Goal: Information Seeking & Learning: Learn about a topic

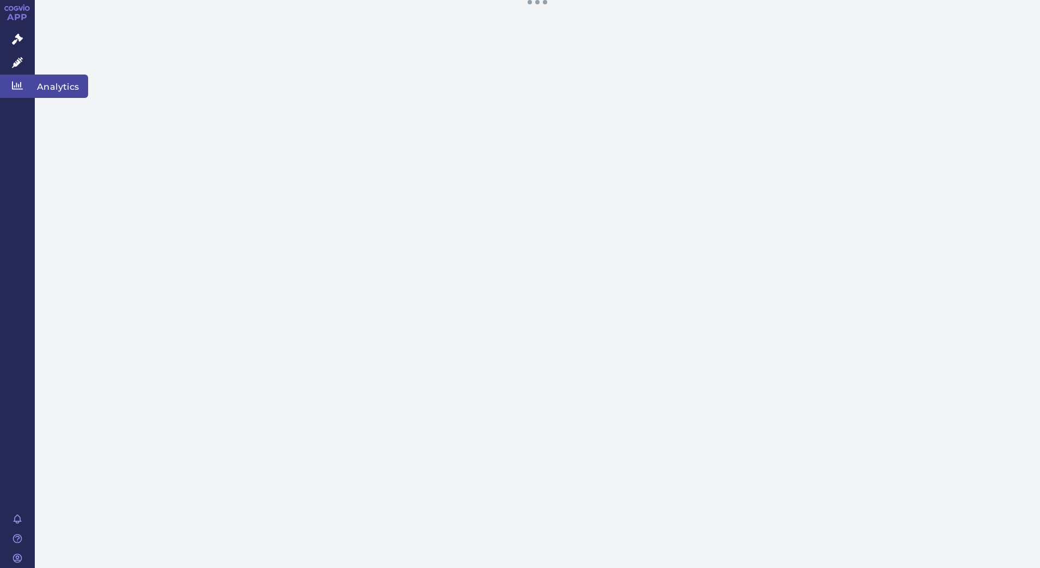
click at [13, 87] on icon at bounding box center [17, 85] width 11 height 11
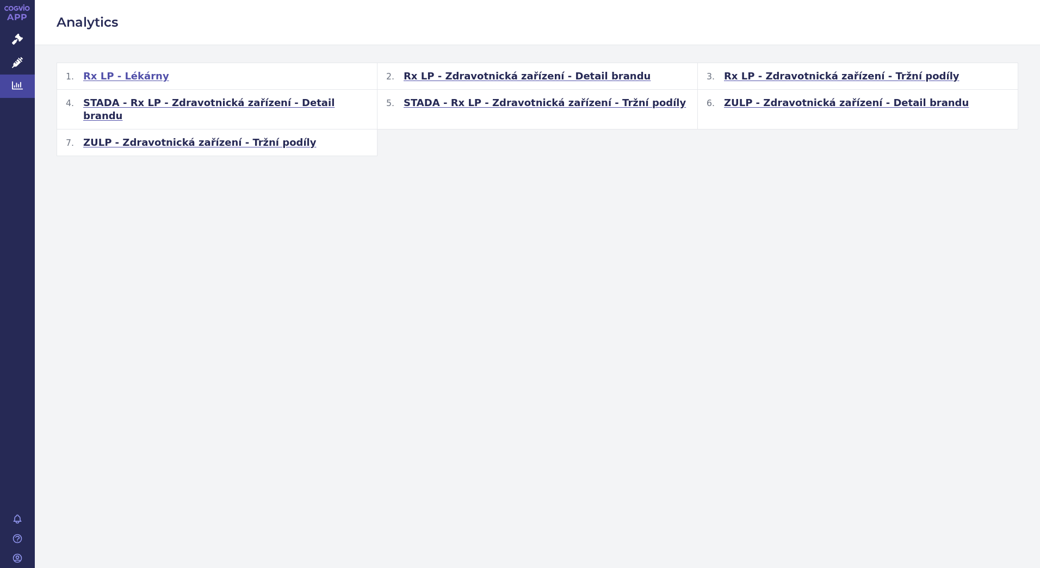
click at [135, 79] on span "Rx LP - Lékárny" at bounding box center [126, 76] width 86 height 13
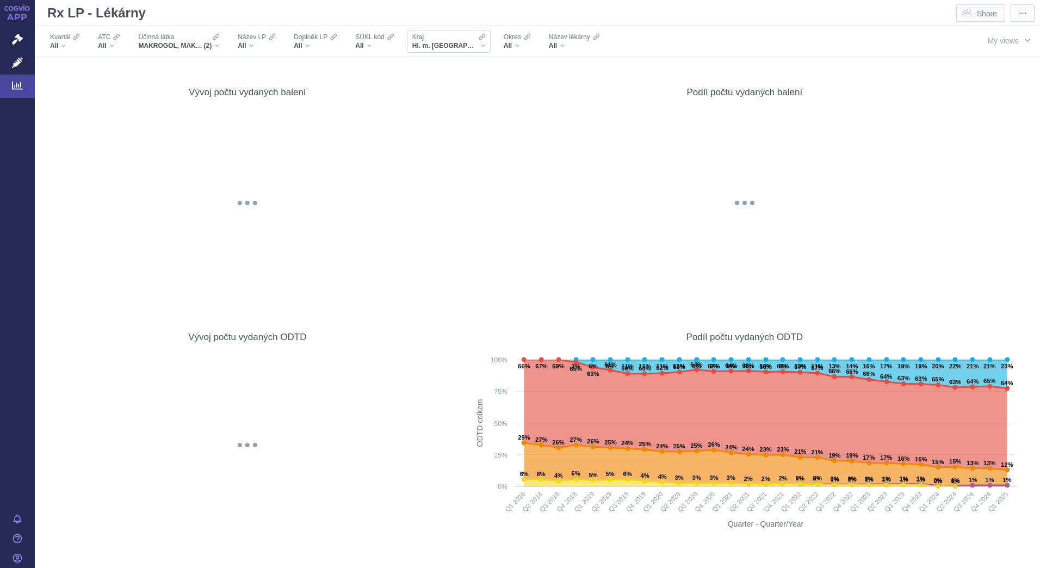
click at [459, 47] on div "Kraj Hl. m. Praha" at bounding box center [449, 41] width 84 height 23
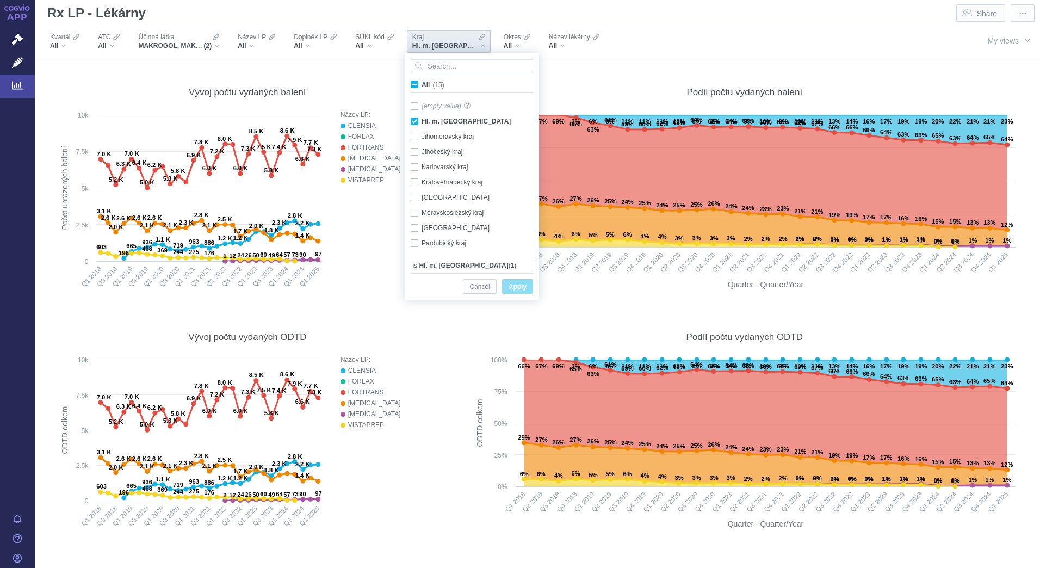
click at [421, 86] on span "All (15)" at bounding box center [432, 85] width 23 height 8
click at [421, 86] on input "All (15)" at bounding box center [424, 82] width 7 height 7
checkbox input "true"
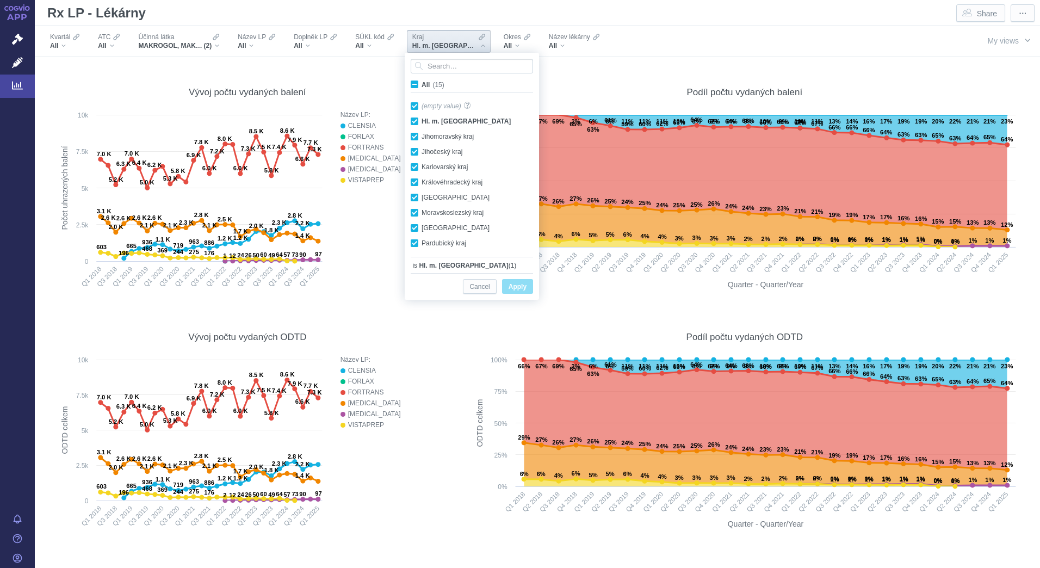
checkbox input "true"
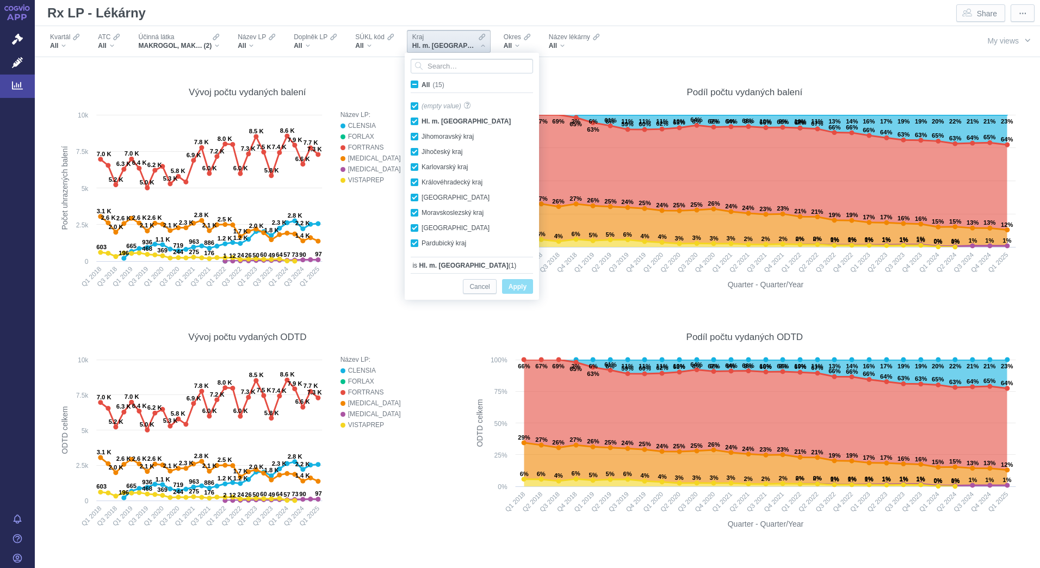
checkbox input "true"
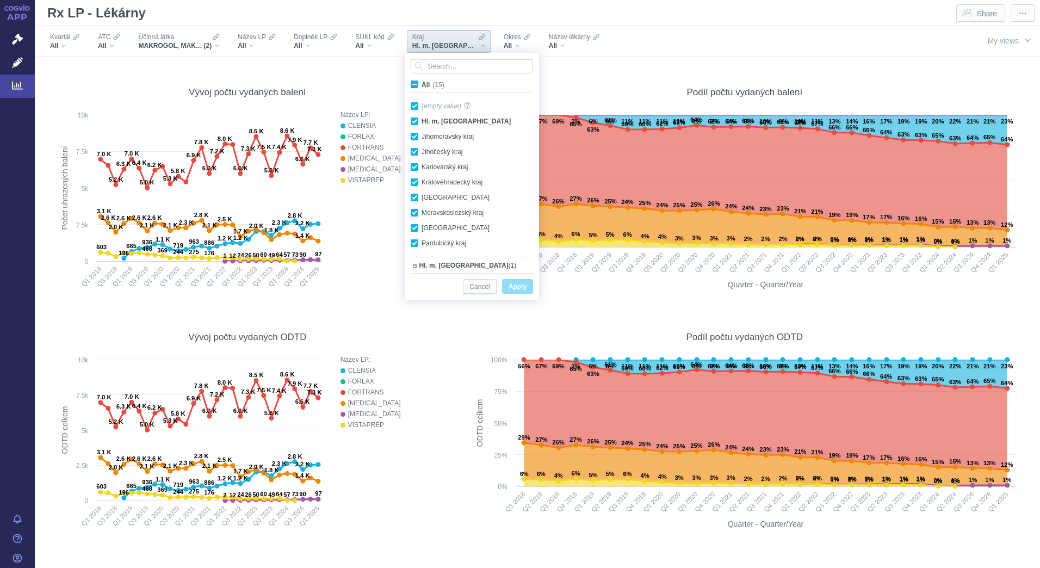
checkbox input "true"
click at [516, 283] on span "Apply" at bounding box center [517, 287] width 18 height 14
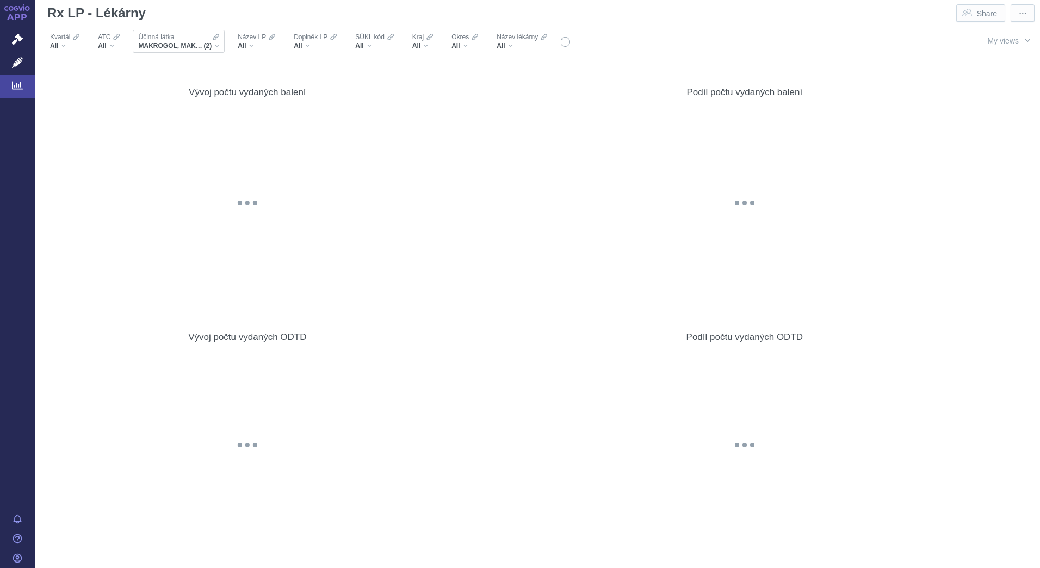
click at [218, 45] on div "MAKROGOL, MAKROGOL, KOMBINACE (2)" at bounding box center [178, 45] width 81 height 9
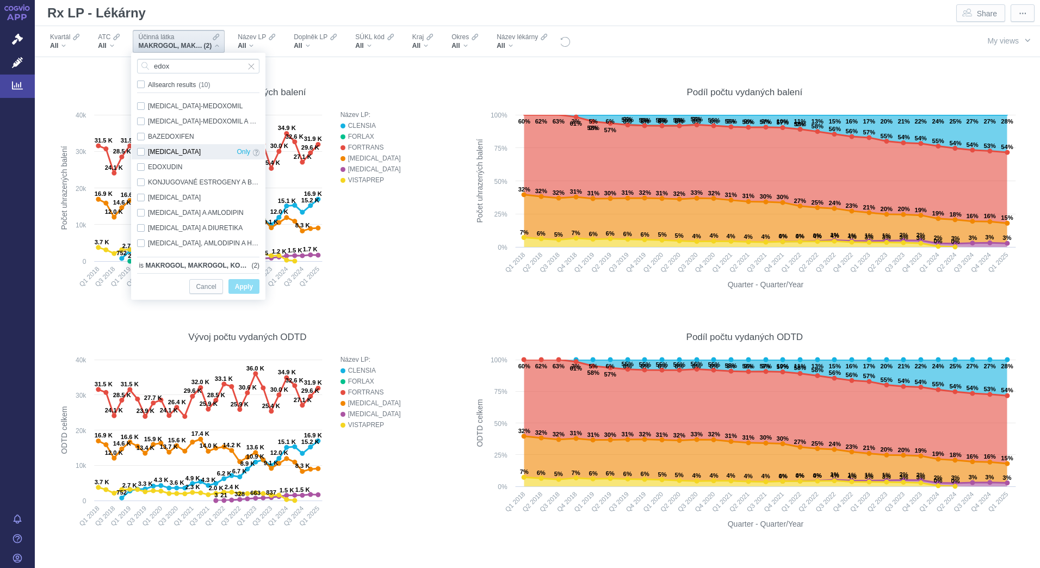
type input "edox"
click at [173, 146] on div "[MEDICAL_DATA] Only" at bounding box center [198, 151] width 133 height 15
checkbox input "true"
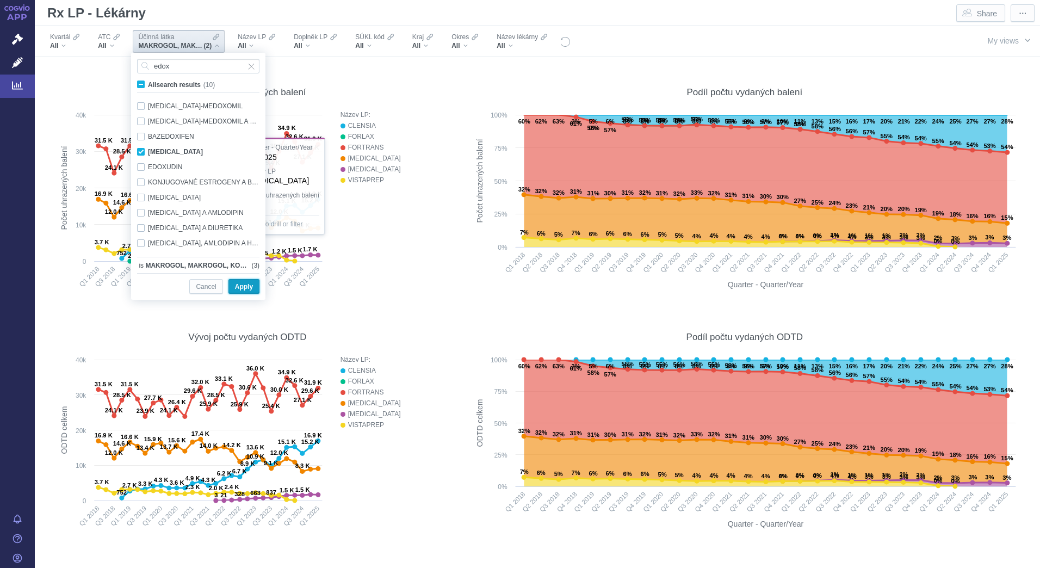
click at [252, 283] on span "Apply" at bounding box center [244, 287] width 18 height 14
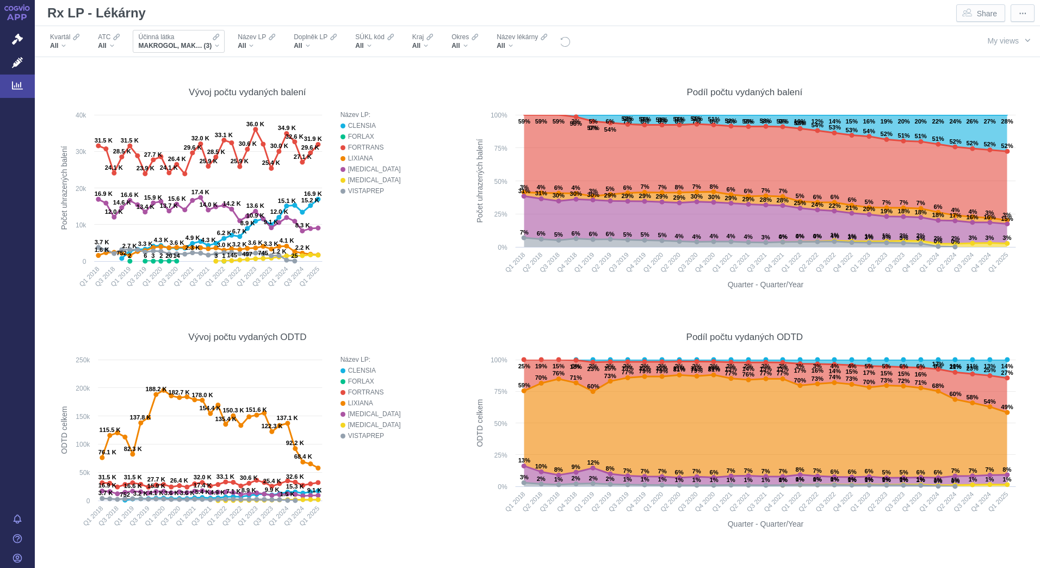
click at [212, 47] on span "(3)" at bounding box center [207, 45] width 8 height 9
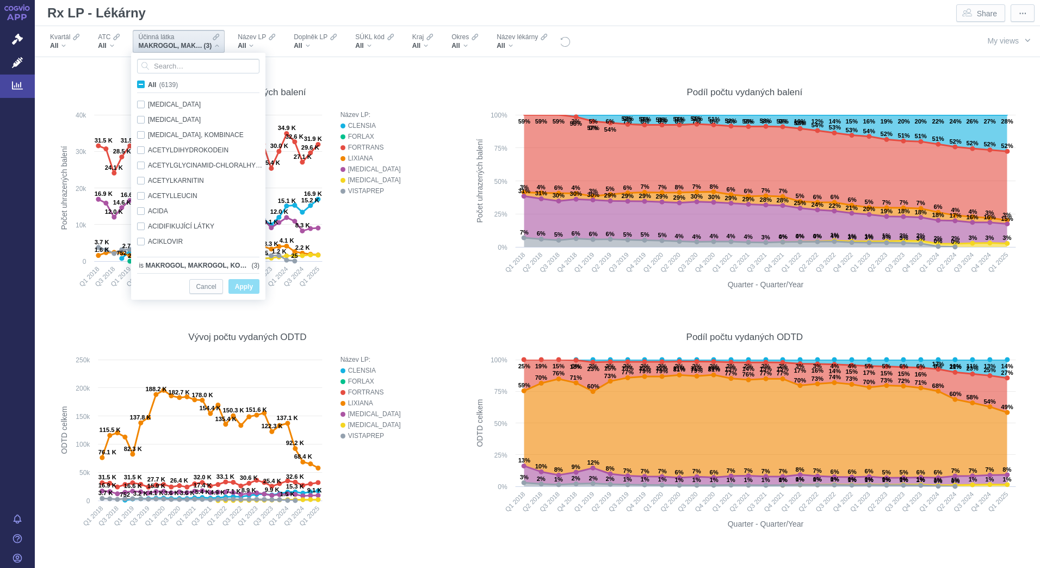
scroll to position [816, 0]
click at [179, 69] on input "Search attribute values" at bounding box center [198, 66] width 122 height 15
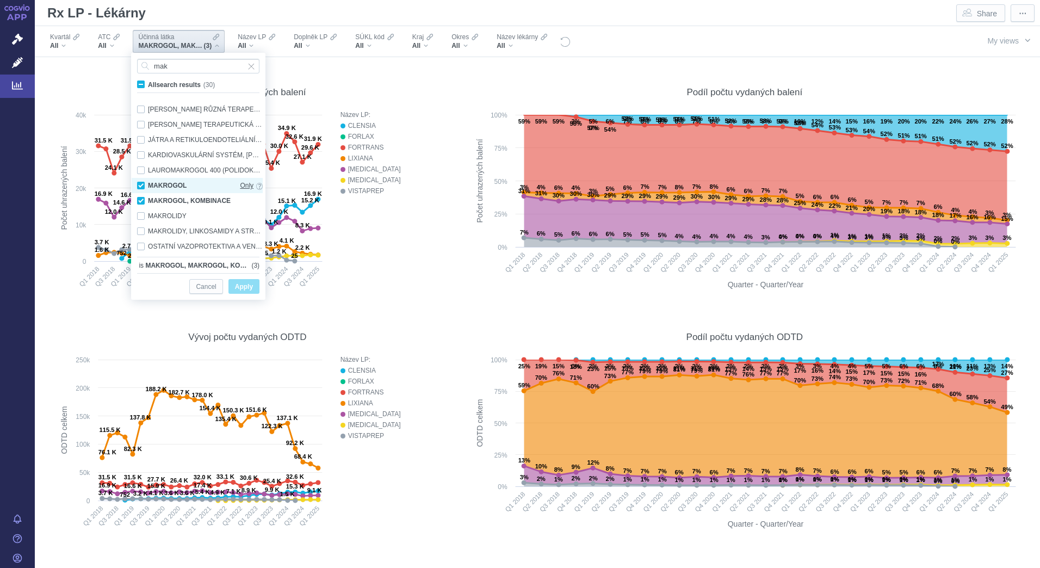
scroll to position [160, 0]
type input "mak"
click at [144, 175] on div "MAKROGOL Only" at bounding box center [200, 174] width 136 height 15
checkbox input "false"
click at [141, 186] on div "MAKROGOL, KOMBINACE Only" at bounding box center [200, 189] width 136 height 15
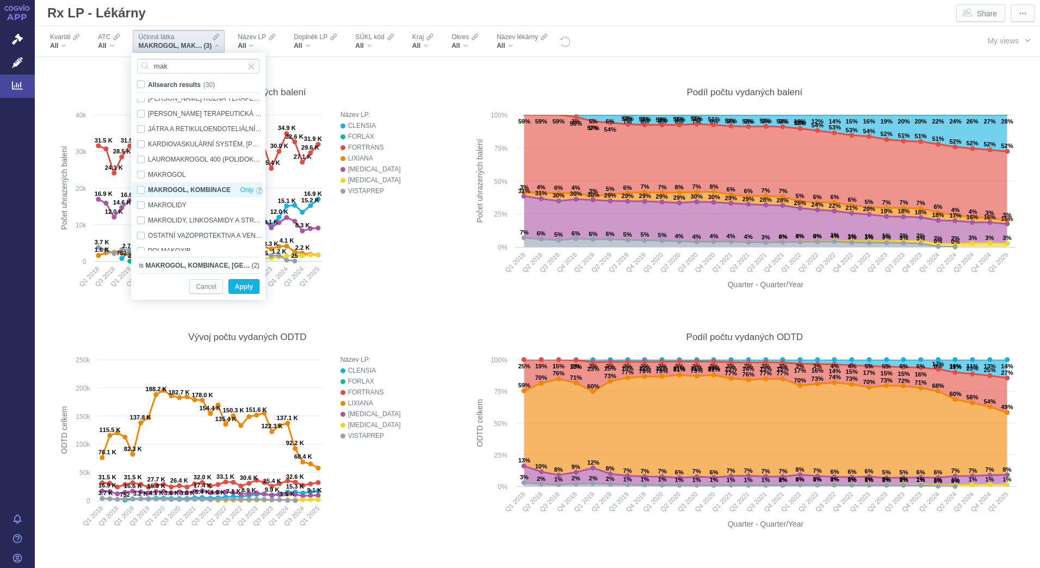
checkbox input "false"
click at [250, 285] on span "Apply" at bounding box center [244, 287] width 18 height 14
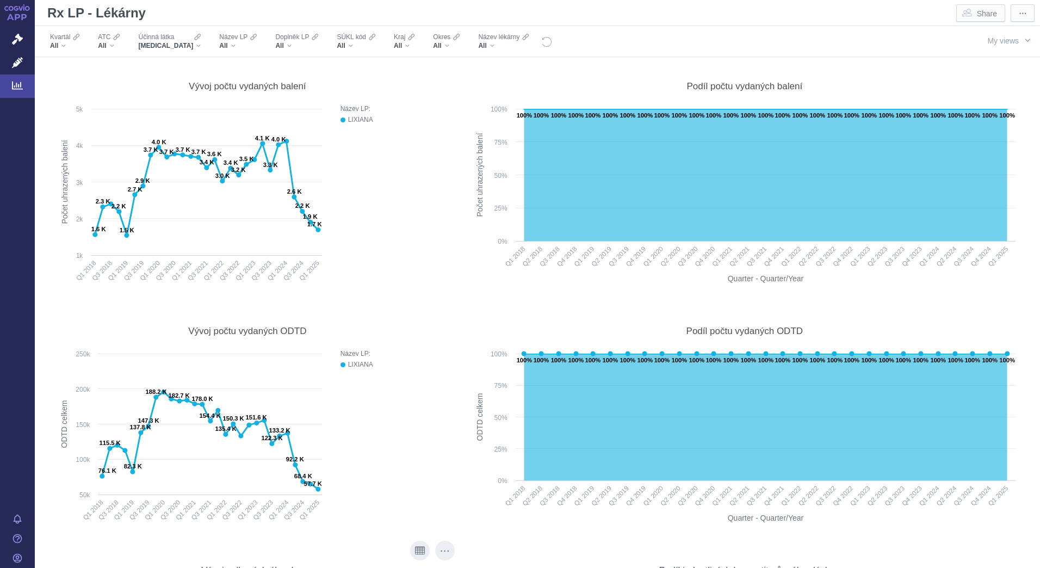
scroll to position [0, 0]
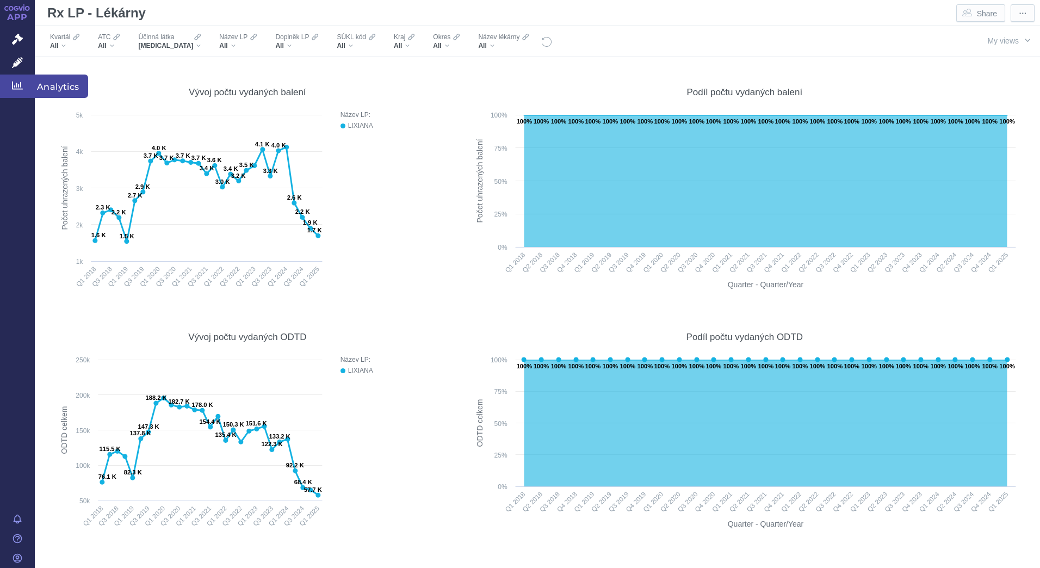
click at [70, 80] on span "Analytics" at bounding box center [61, 85] width 53 height 23
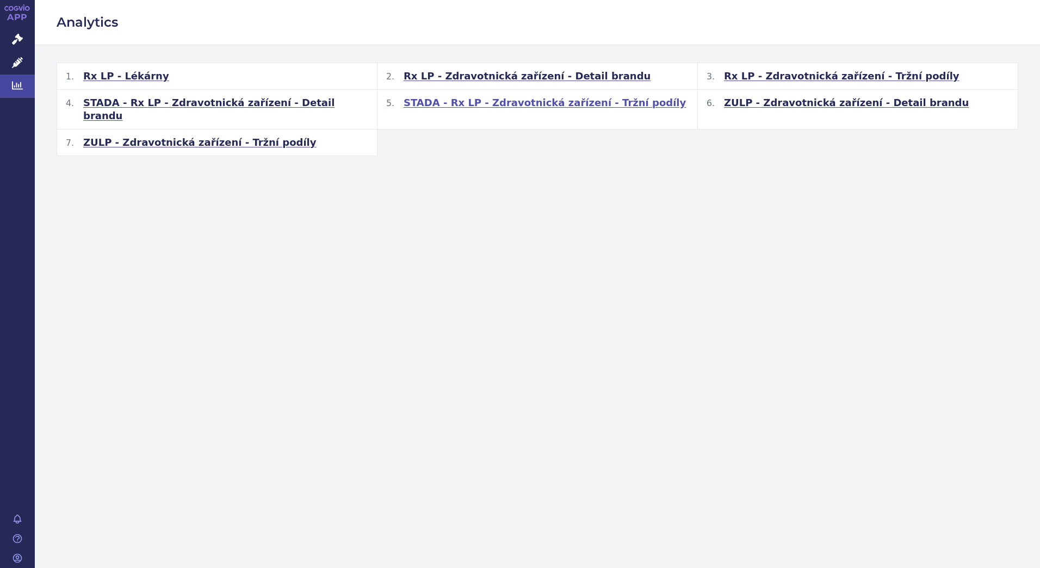
click at [527, 104] on span "STADA - Rx LP - Zdravotnická zařízení - Tržní podíly" at bounding box center [544, 102] width 282 height 13
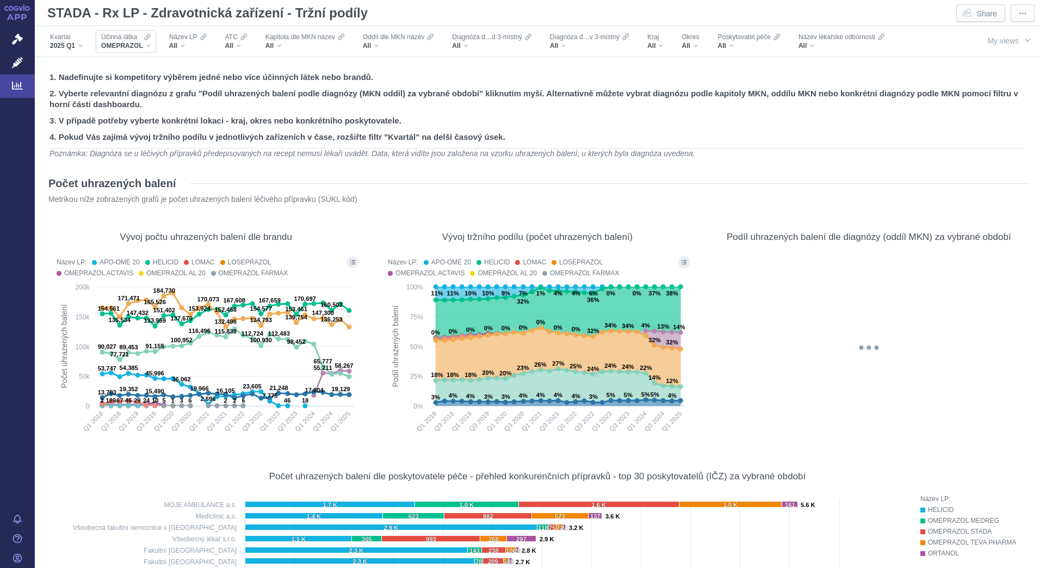
click at [152, 44] on div "Účinná látka OMEPRAZOL" at bounding box center [126, 41] width 60 height 23
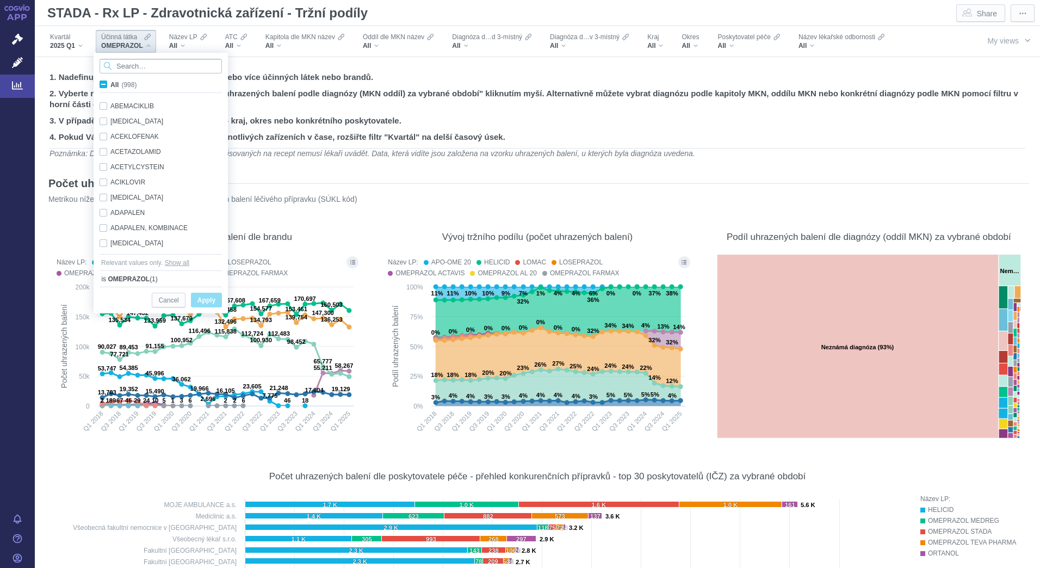
click at [153, 67] on input "Search attribute values" at bounding box center [161, 66] width 122 height 15
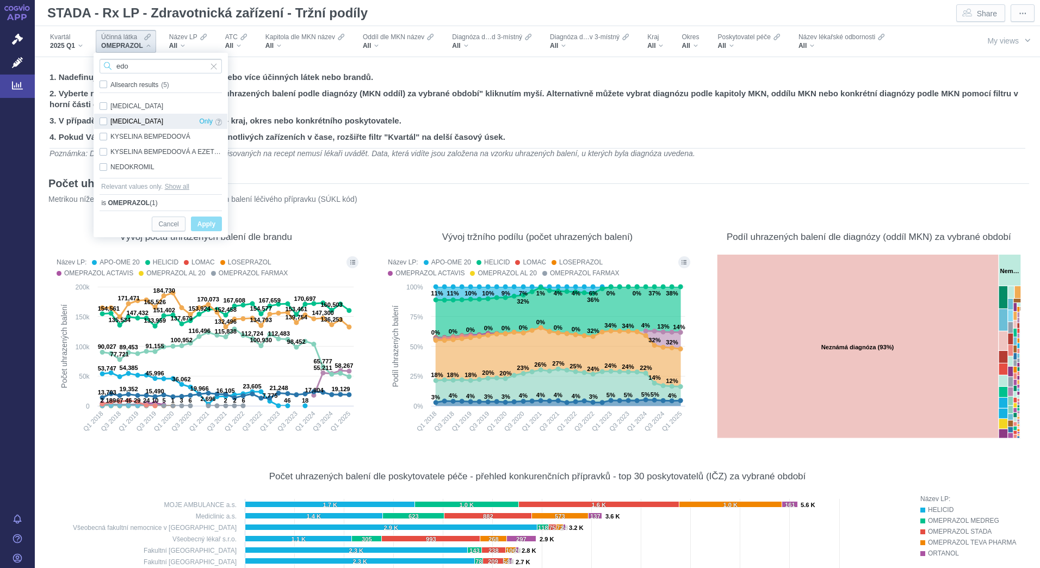
type input "edo"
click at [137, 121] on div "[MEDICAL_DATA] Only" at bounding box center [160, 121] width 133 height 15
checkbox input "true"
click at [217, 222] on button "Apply" at bounding box center [206, 223] width 31 height 15
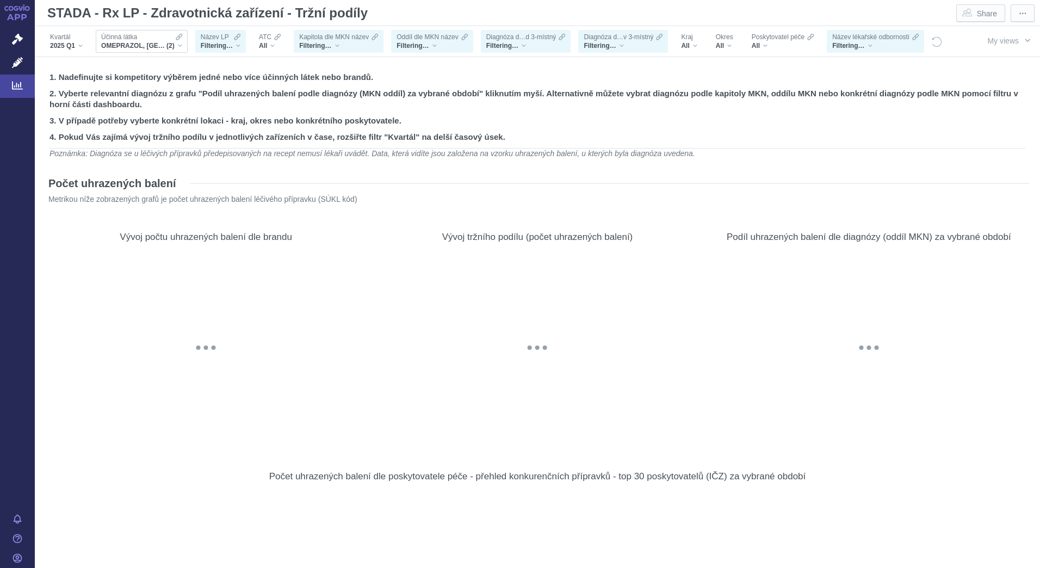
click at [177, 46] on div "OMEPRAZOL, EDOXABAN (2)" at bounding box center [141, 45] width 81 height 9
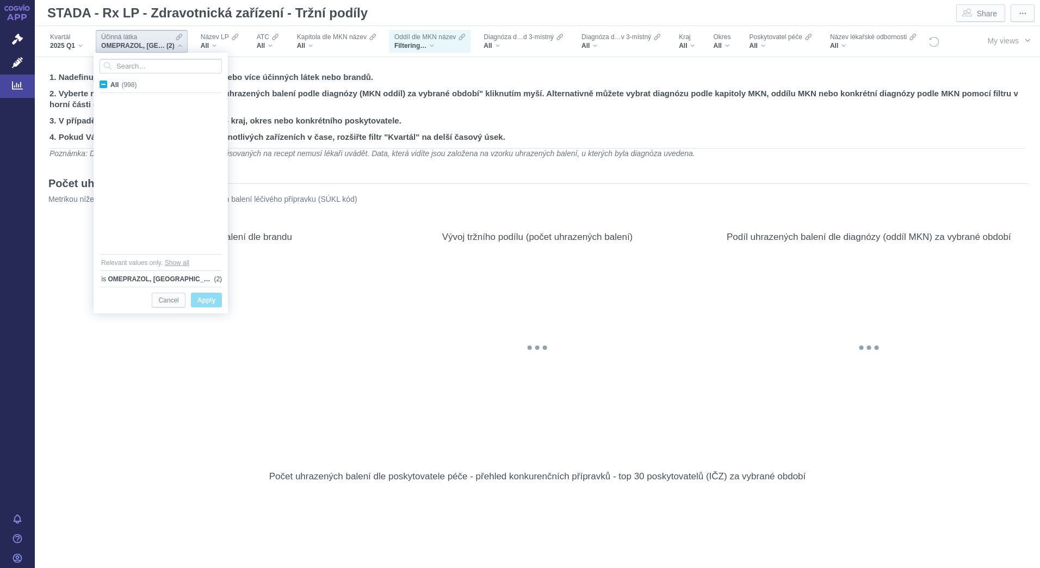
scroll to position [2057, 0]
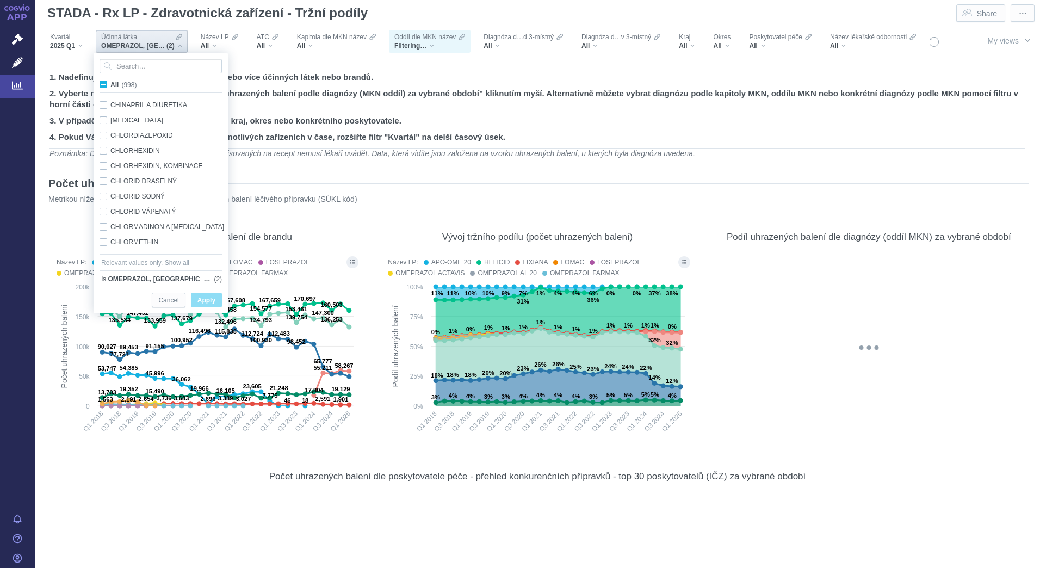
click at [224, 74] on div "All (998) CENOBAMAT Only CETIRIZIN Only CETYLPYRIDIN Only CHINAGOLID Only CHINA…" at bounding box center [160, 169] width 133 height 233
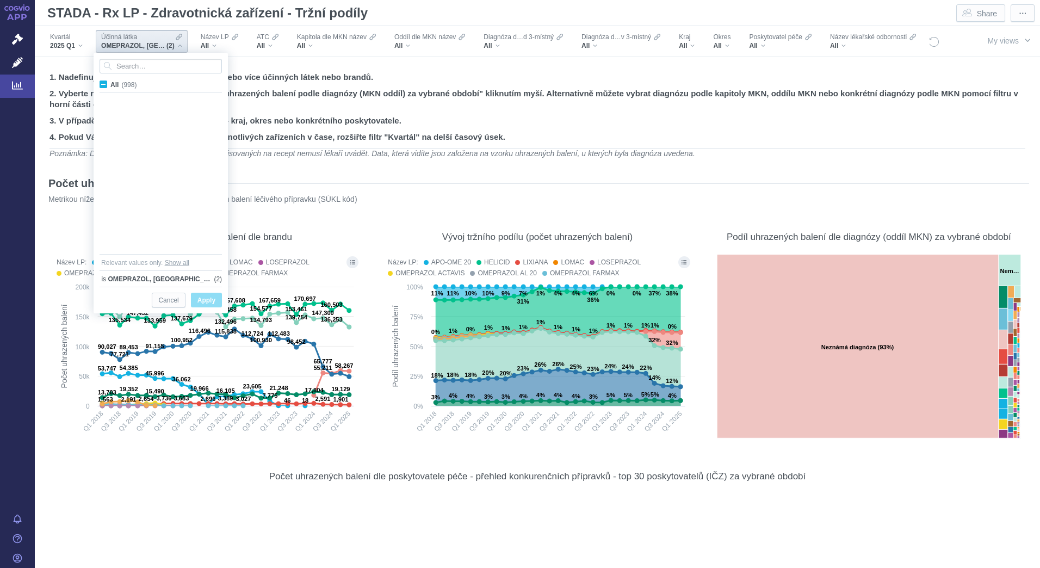
scroll to position [4144, 0]
click at [152, 69] on input "Search attribute values" at bounding box center [161, 66] width 122 height 15
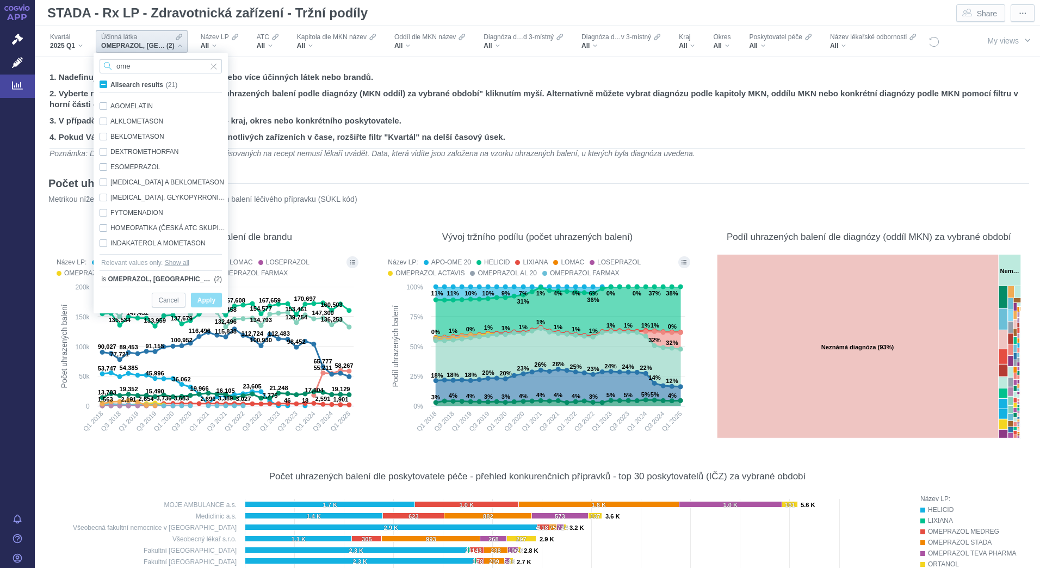
scroll to position [167, 0]
type input "ome"
click at [105, 214] on div "OMEPRAZOL Only" at bounding box center [162, 212] width 136 height 15
checkbox input "false"
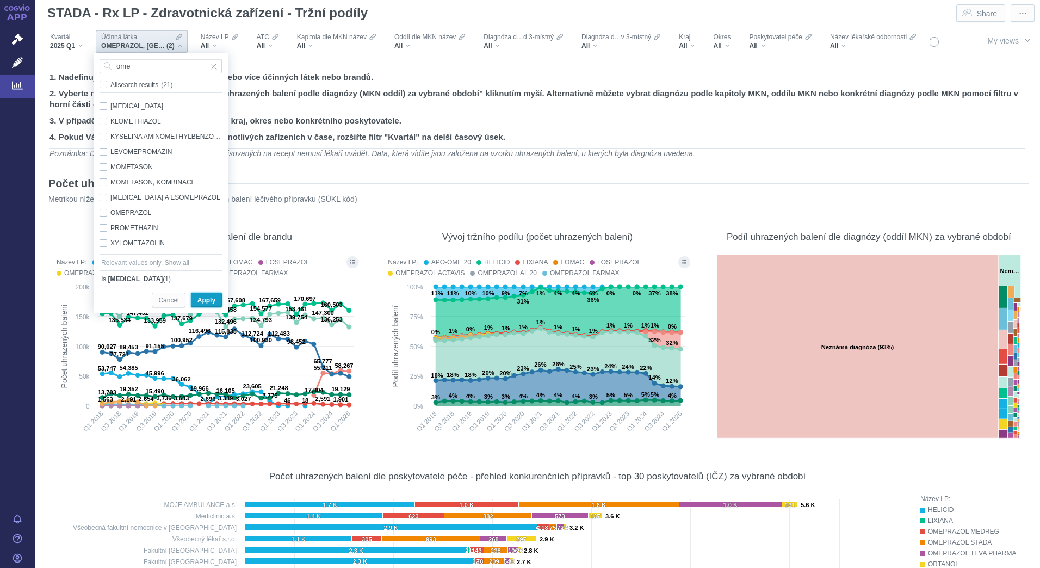
click at [201, 302] on span "Apply" at bounding box center [206, 301] width 18 height 14
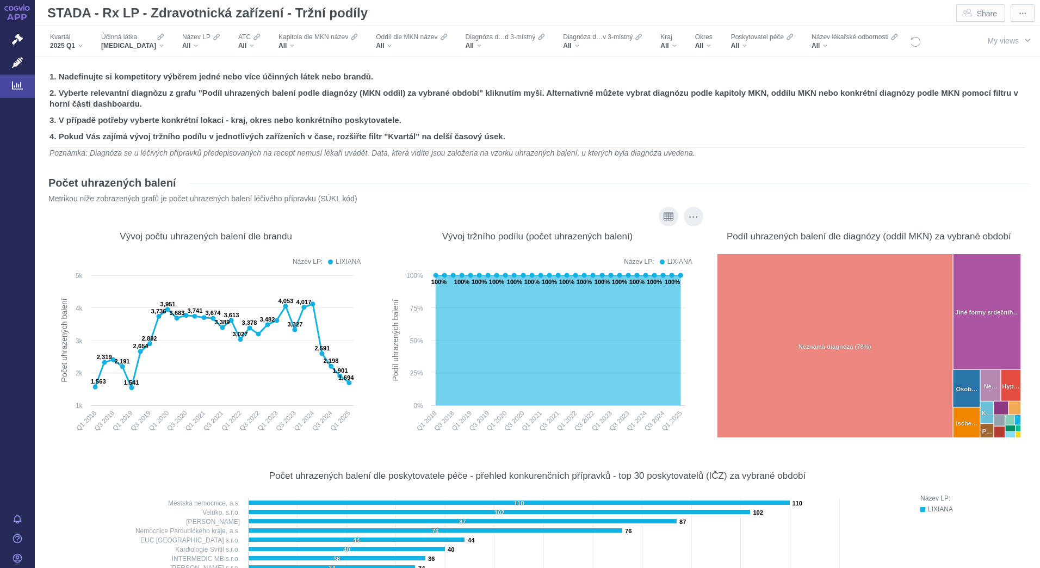
scroll to position [0, 0]
click at [46, 86] on span "Analytics" at bounding box center [61, 85] width 53 height 23
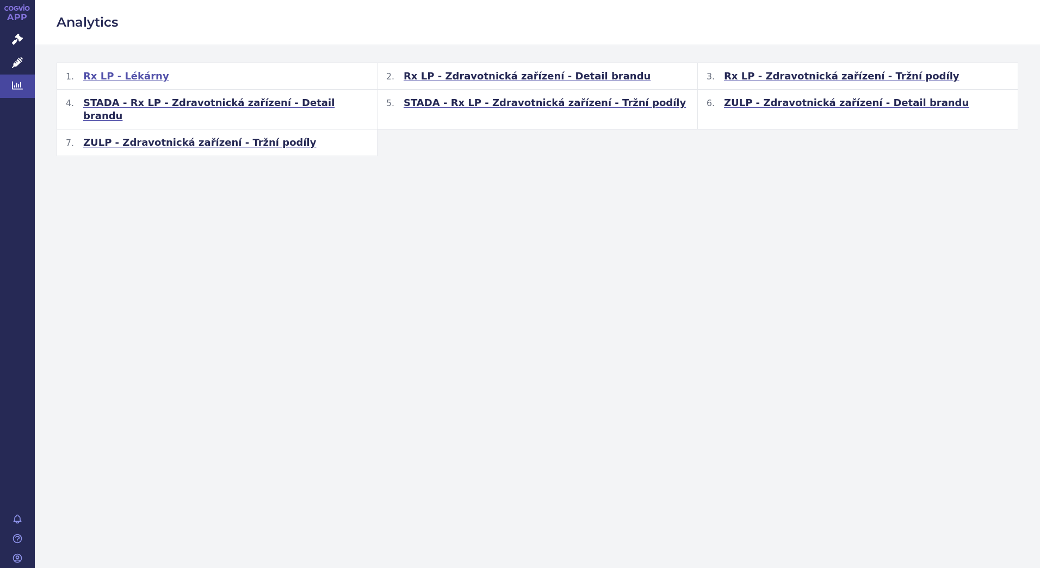
click at [95, 77] on span "Rx LP - Lékárny" at bounding box center [126, 76] width 86 height 13
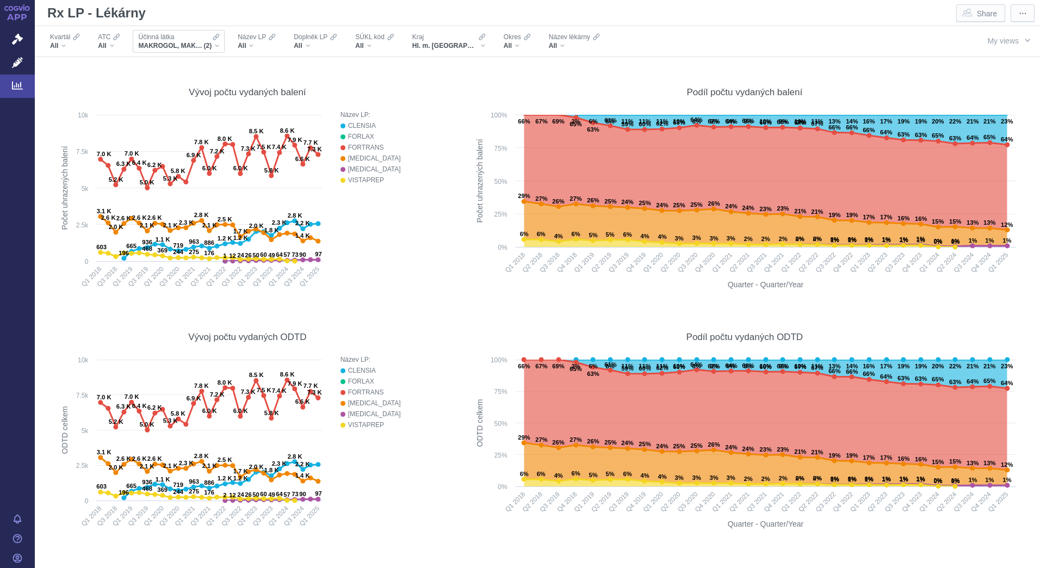
click at [216, 39] on icon "Filters" at bounding box center [216, 37] width 7 height 9
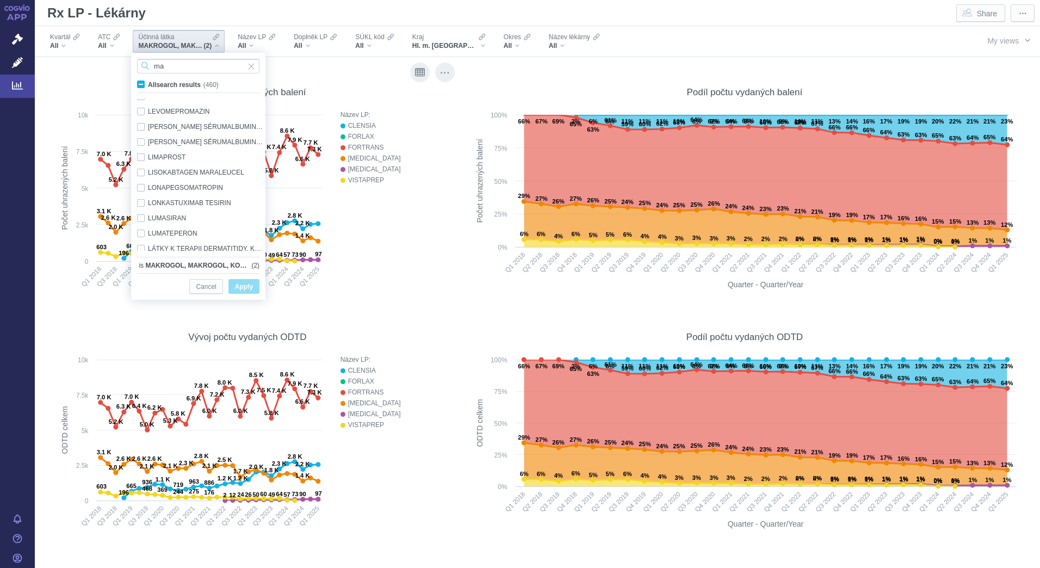
scroll to position [3723, 0]
drag, startPoint x: 194, startPoint y: 70, endPoint x: 105, endPoint y: 82, distance: 89.0
click at [105, 82] on body "APP Správní řízení Léčivé přípravky Analytics Notifikace Nápověda Lukáš Suchý S…" at bounding box center [520, 284] width 1040 height 568
type input "edox"
click at [243, 152] on span "Only" at bounding box center [244, 152] width 14 height 12
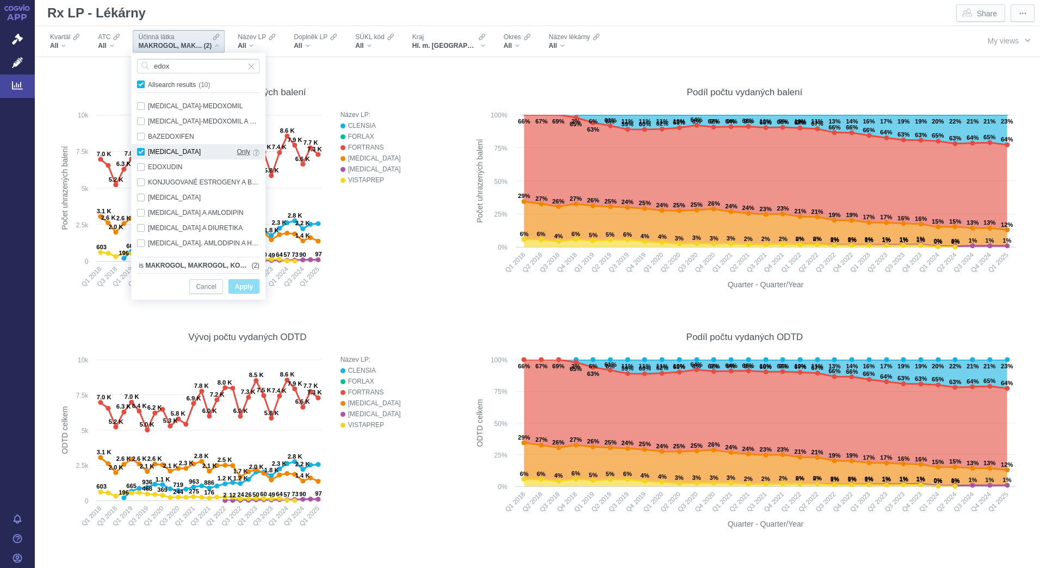
checkbox input "true"
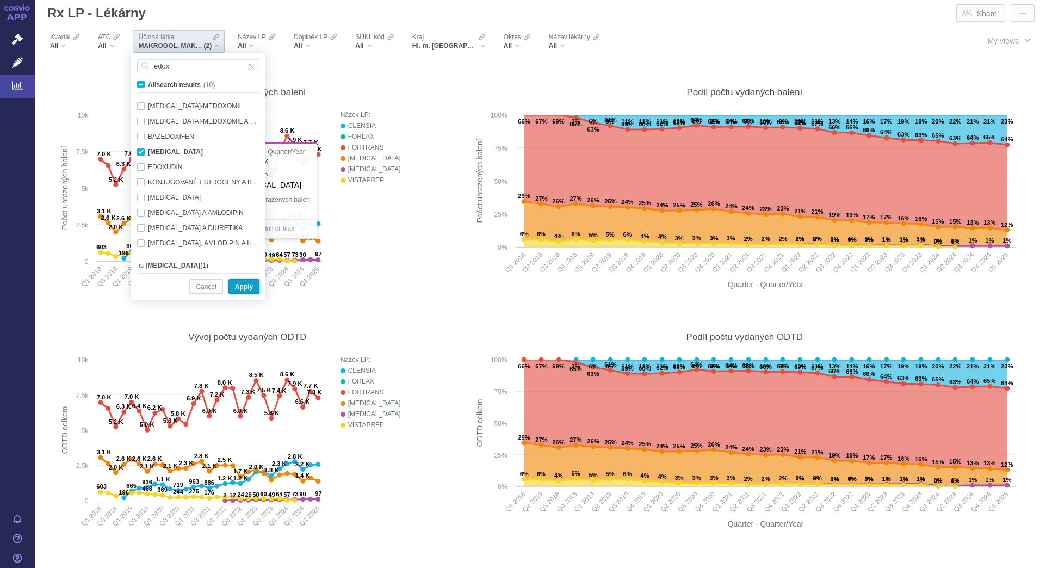
click at [239, 288] on span "Apply" at bounding box center [244, 287] width 18 height 14
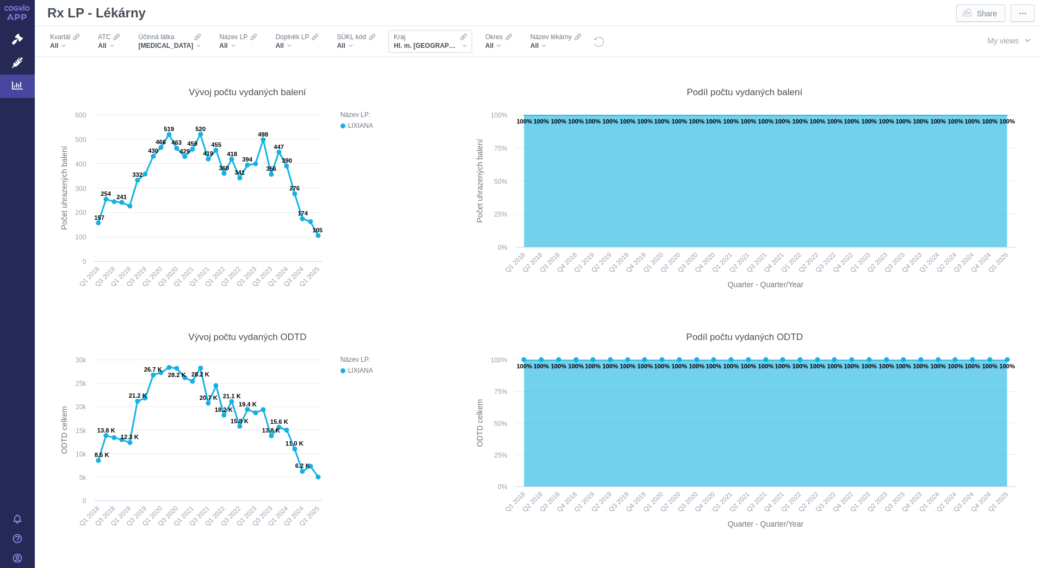
click at [408, 42] on span "Hl. m. [GEOGRAPHIC_DATA]" at bounding box center [426, 45] width 65 height 9
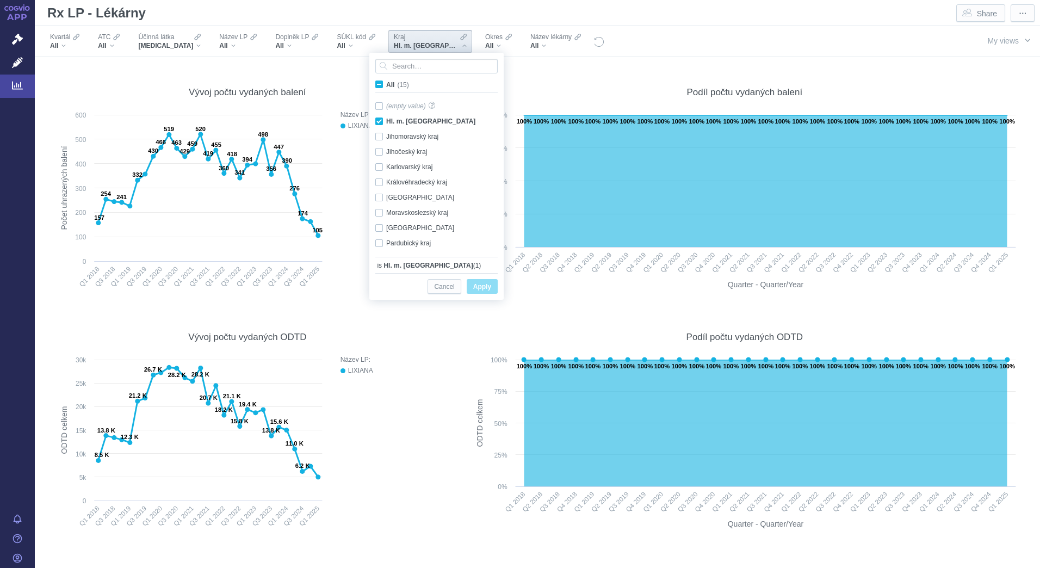
click at [386, 84] on span "All (15)" at bounding box center [397, 85] width 23 height 8
click at [386, 84] on input "All (15)" at bounding box center [389, 82] width 7 height 7
checkbox input "true"
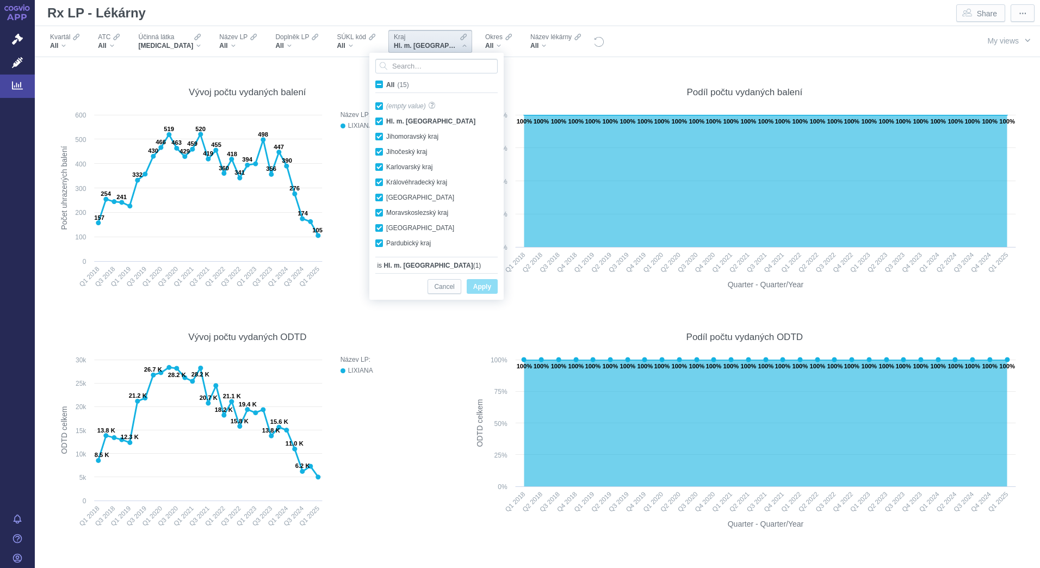
checkbox input "true"
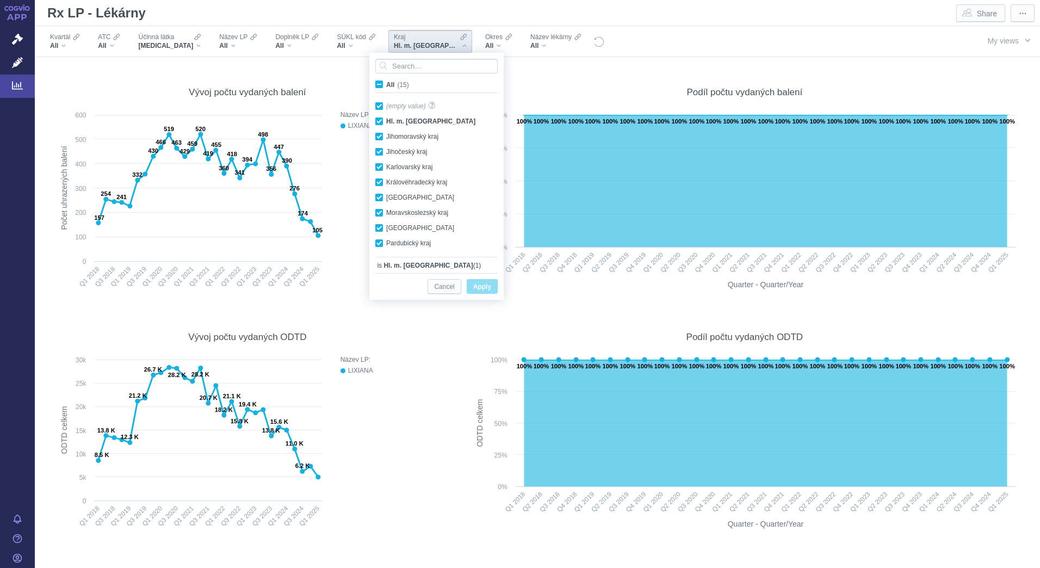
checkbox input "true"
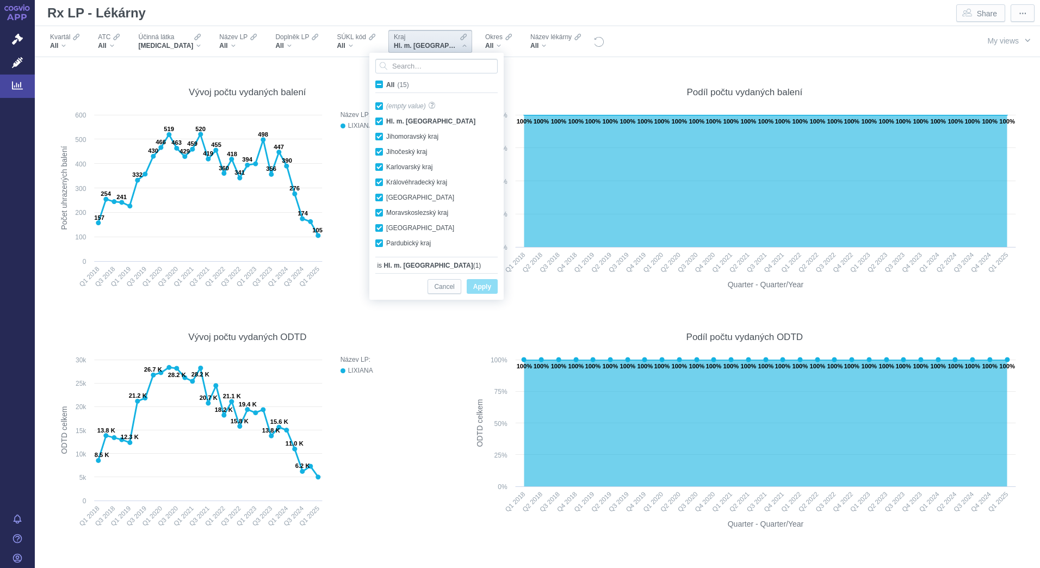
checkbox input "true"
click at [485, 287] on span "Apply" at bounding box center [482, 287] width 18 height 14
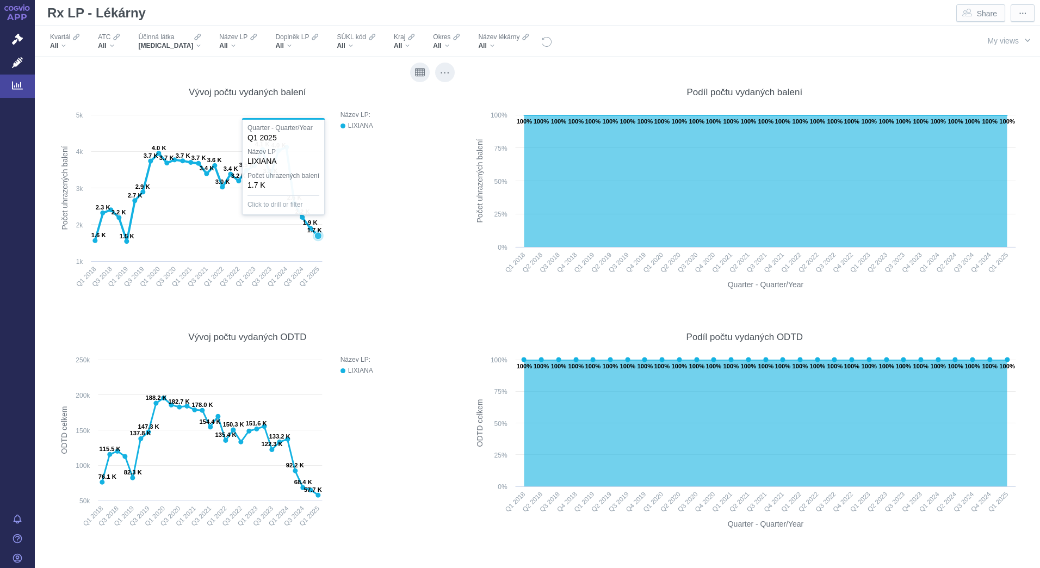
click at [314, 235] on icon at bounding box center [317, 235] width 7 height 7
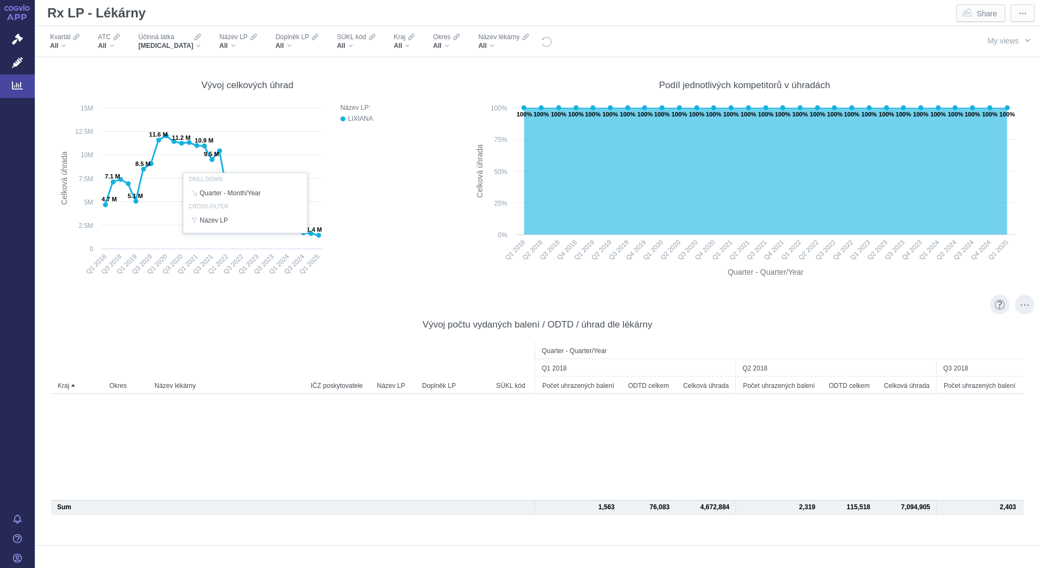
scroll to position [0, 0]
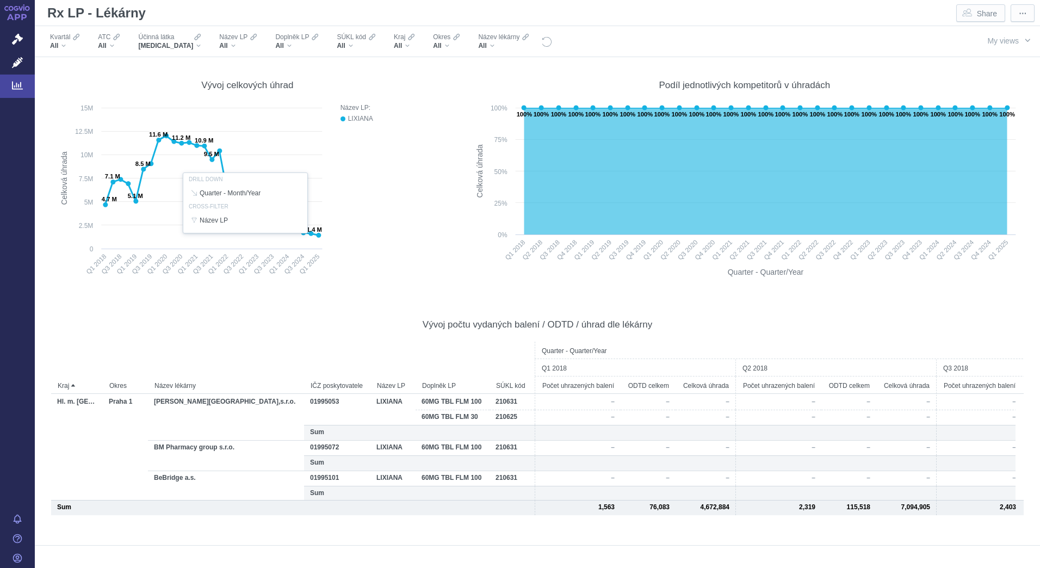
click at [411, 291] on figure "Vývoj celkových úhrad Created with Highcharts 12.2.0 Celková úhrada 4.7 M 7.1 M…" at bounding box center [247, 174] width 403 height 239
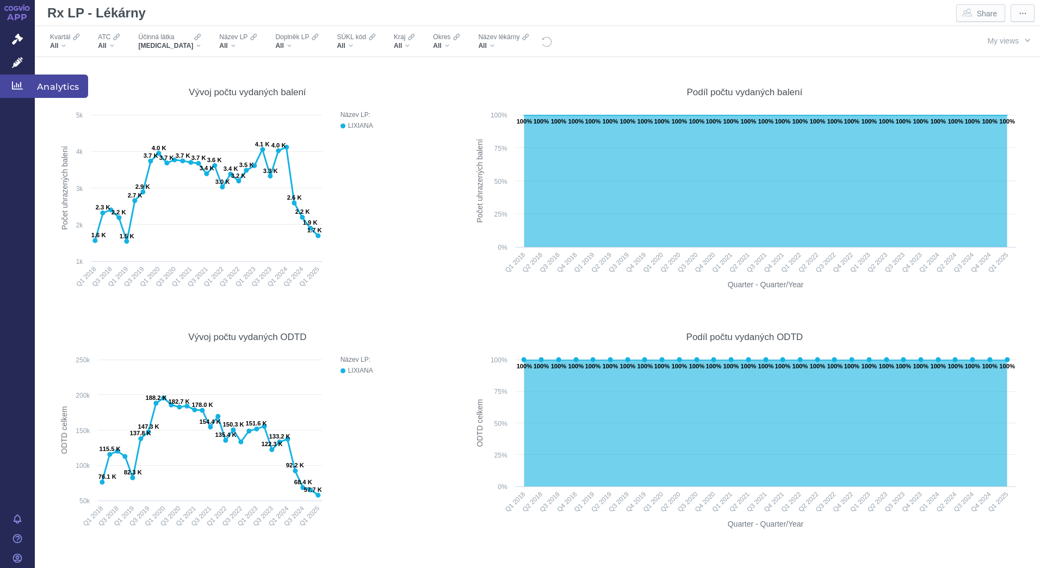
click at [60, 86] on span "Analytics" at bounding box center [61, 85] width 53 height 23
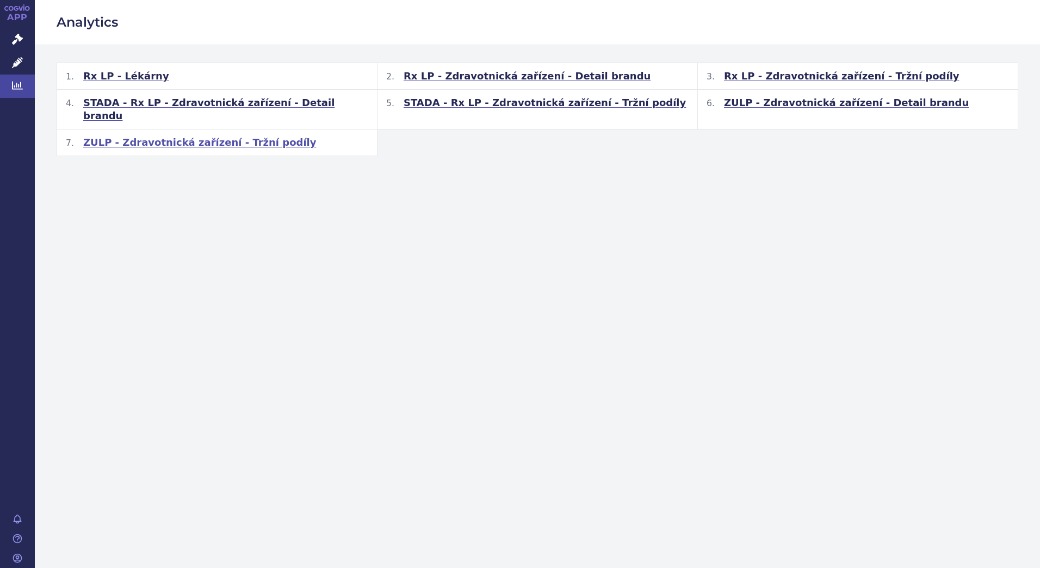
click at [193, 136] on span "ZULP - Zdravotnická zařízení - Tržní podíly" at bounding box center [199, 142] width 233 height 13
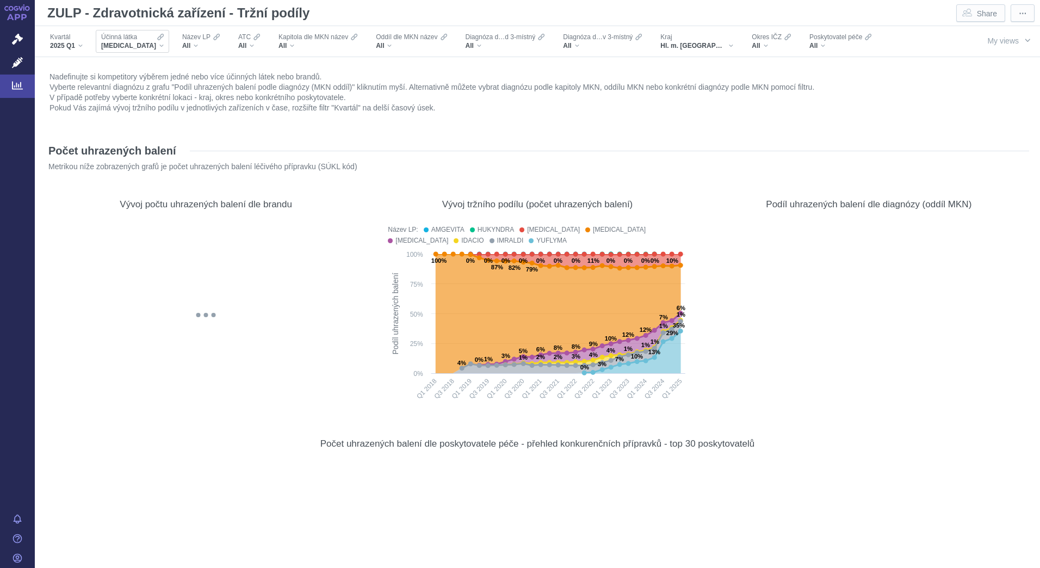
click at [147, 45] on div "[MEDICAL_DATA]" at bounding box center [132, 45] width 63 height 9
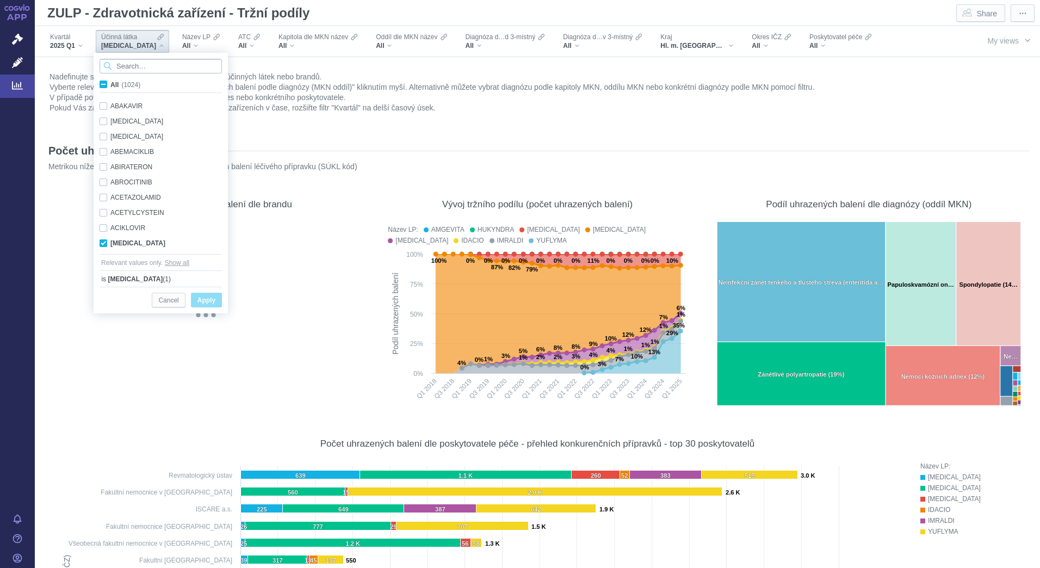
scroll to position [69, 0]
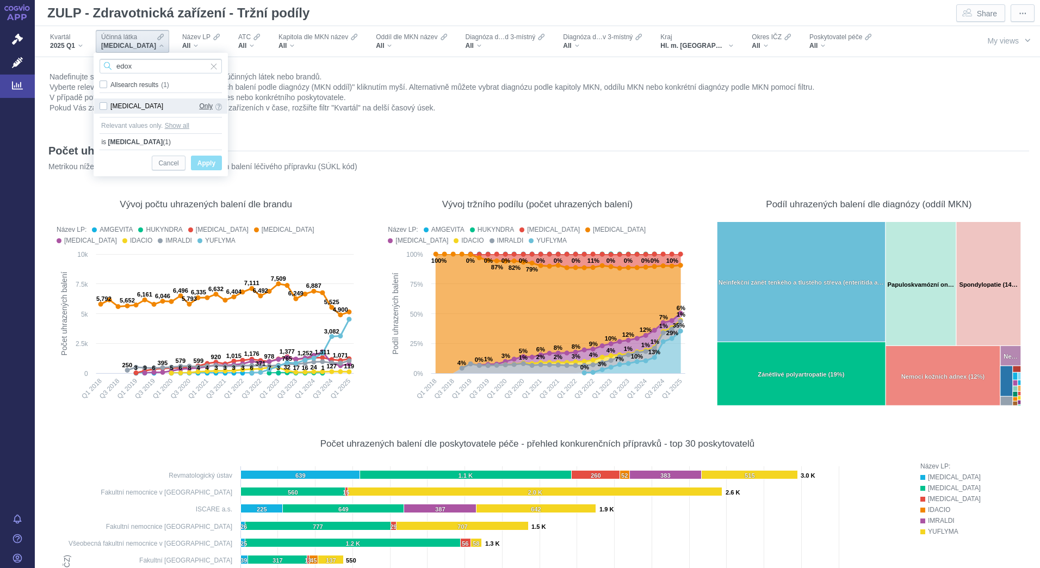
type input "edox"
click at [203, 104] on span "Only" at bounding box center [206, 106] width 14 height 12
checkbox input "true"
click at [214, 165] on span "Apply" at bounding box center [206, 164] width 18 height 14
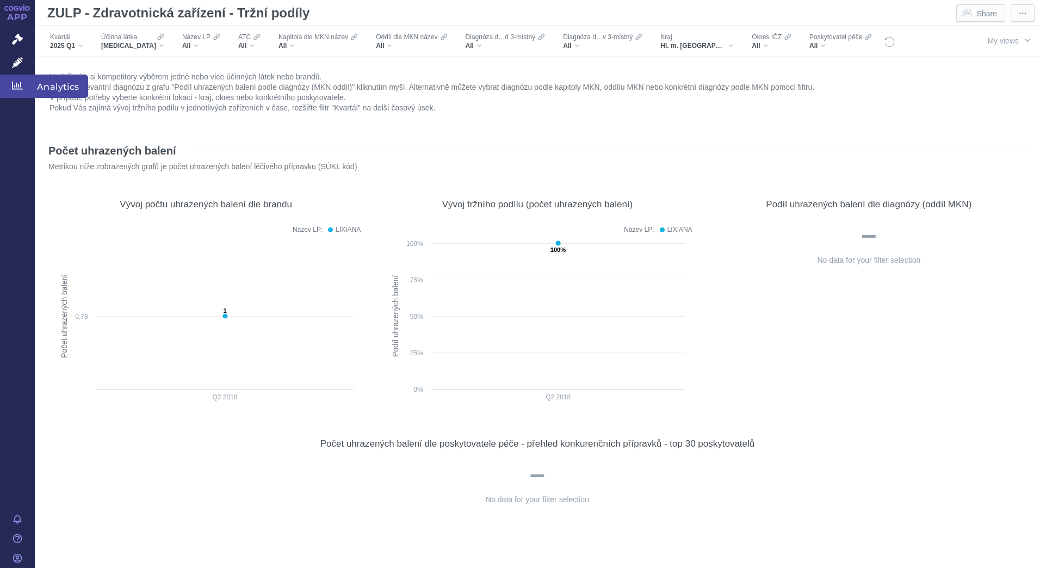
click at [58, 89] on span "Analytics" at bounding box center [61, 85] width 53 height 23
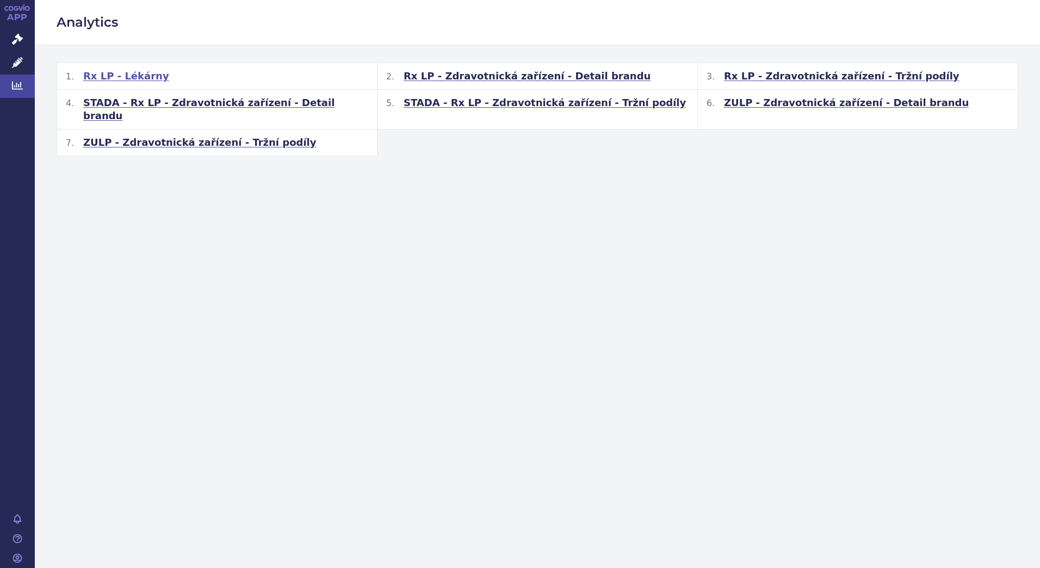
click at [135, 78] on span "Rx LP - Lékárny" at bounding box center [126, 76] width 86 height 13
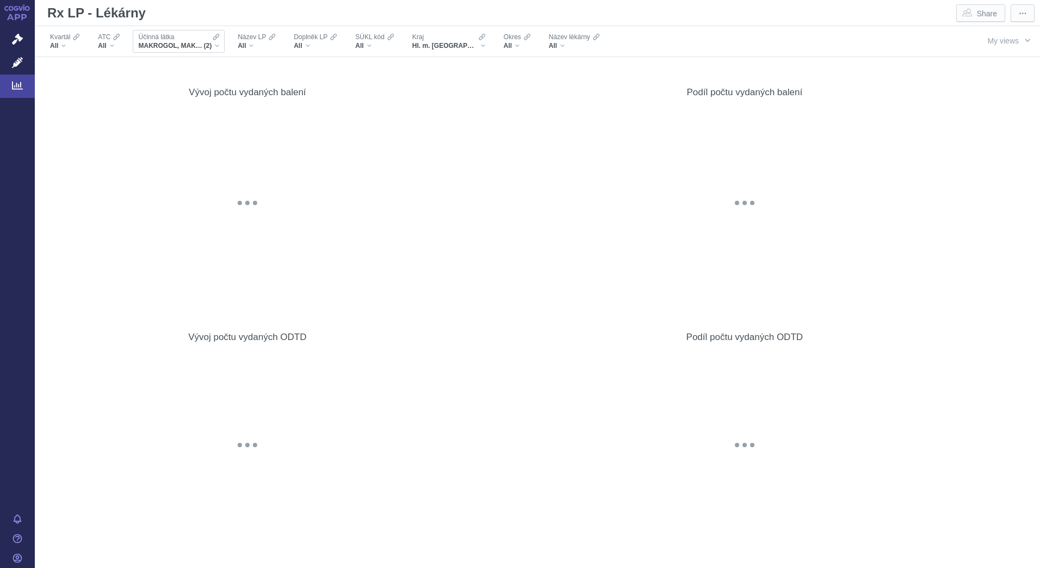
click at [172, 47] on span "MAKROGOL, MAKROGOL, KOMBINACE" at bounding box center [170, 45] width 65 height 9
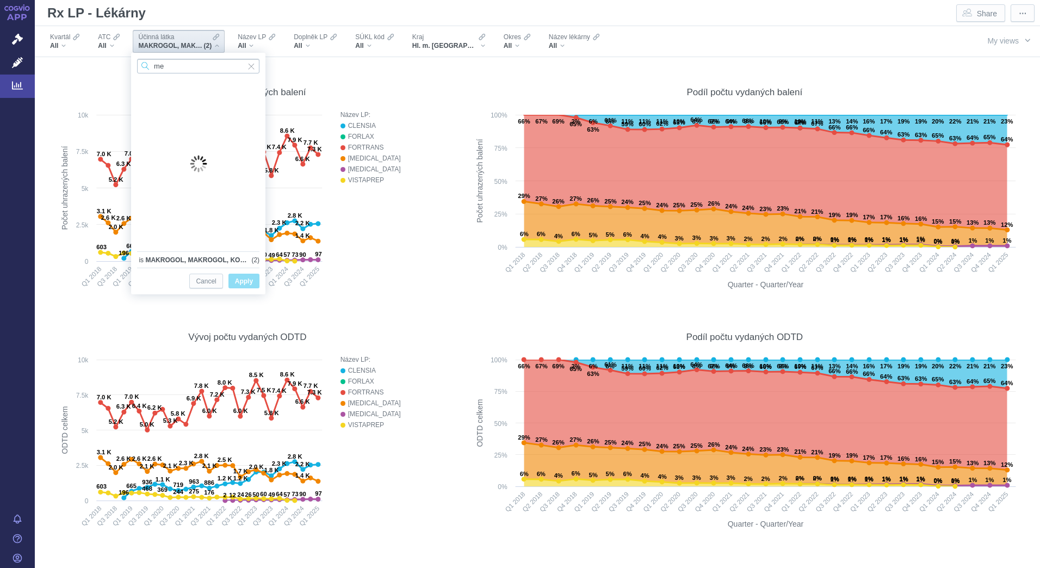
type input "m"
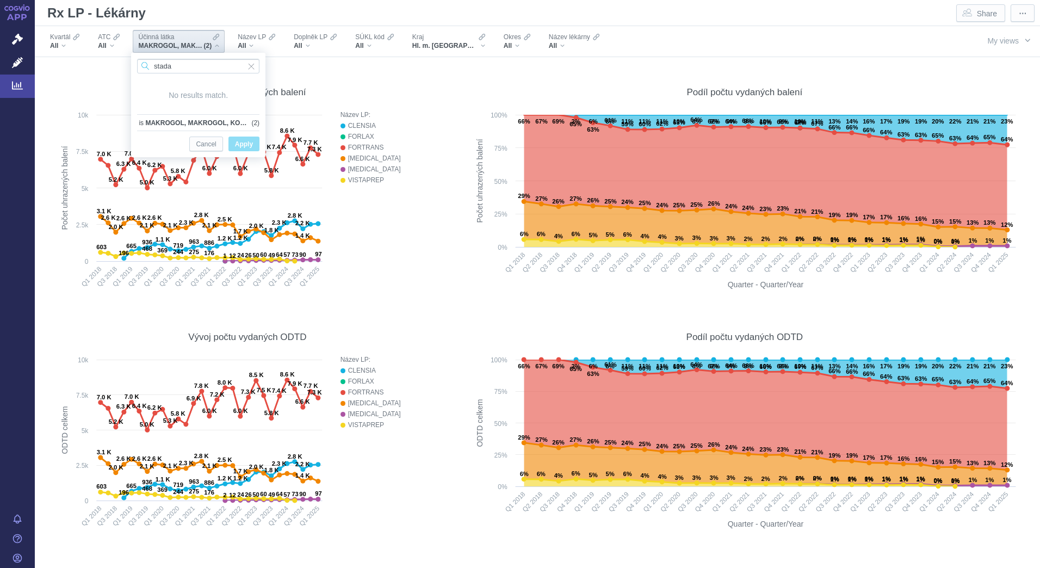
drag, startPoint x: 189, startPoint y: 61, endPoint x: 115, endPoint y: 62, distance: 74.5
click at [115, 62] on body "APP Správní řízení Léčivé přípravky Analytics Notifikace Nápověda Lukáš Suchý S…" at bounding box center [520, 284] width 1040 height 568
type input "z"
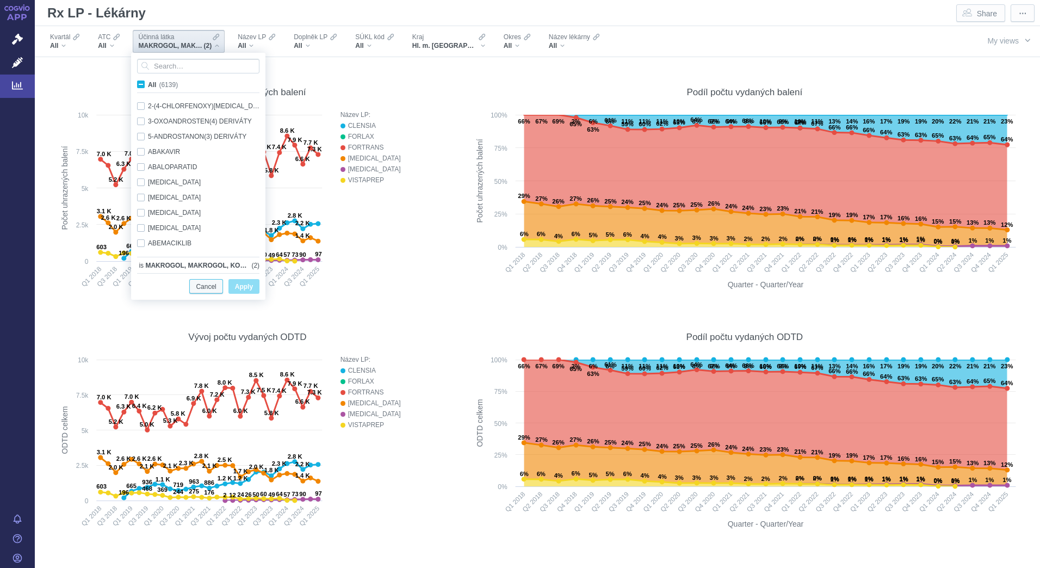
click at [219, 283] on button "Cancel" at bounding box center [205, 286] width 33 height 15
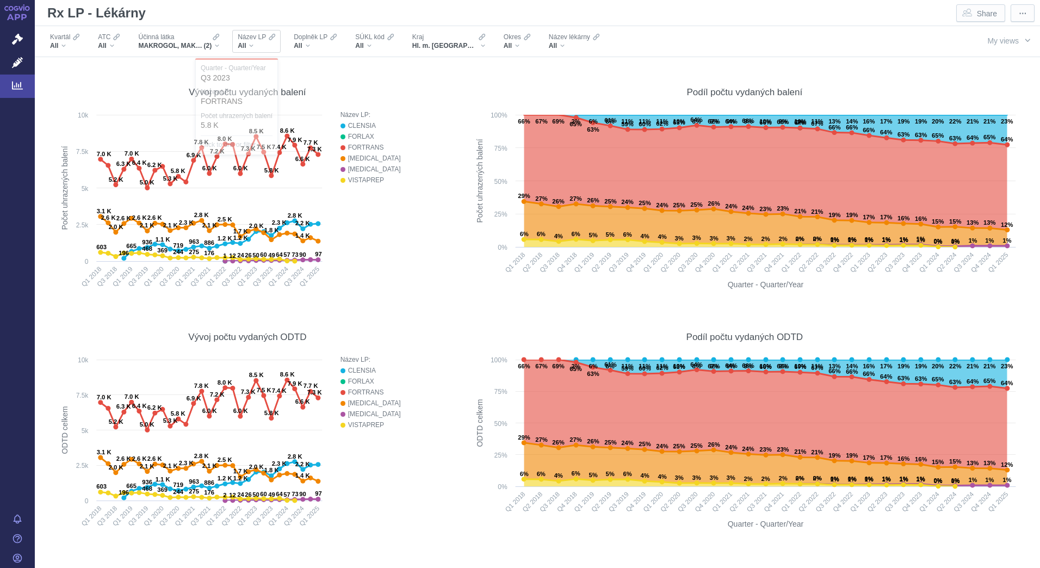
click at [249, 41] on div "All" at bounding box center [257, 45] width 38 height 9
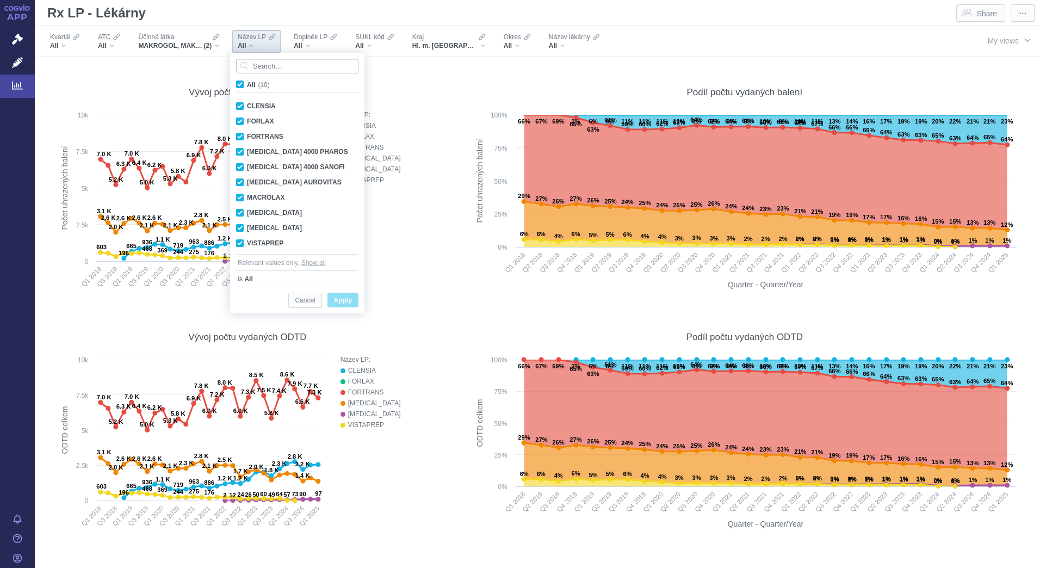
click at [262, 65] on input "Search attribute values" at bounding box center [297, 66] width 122 height 15
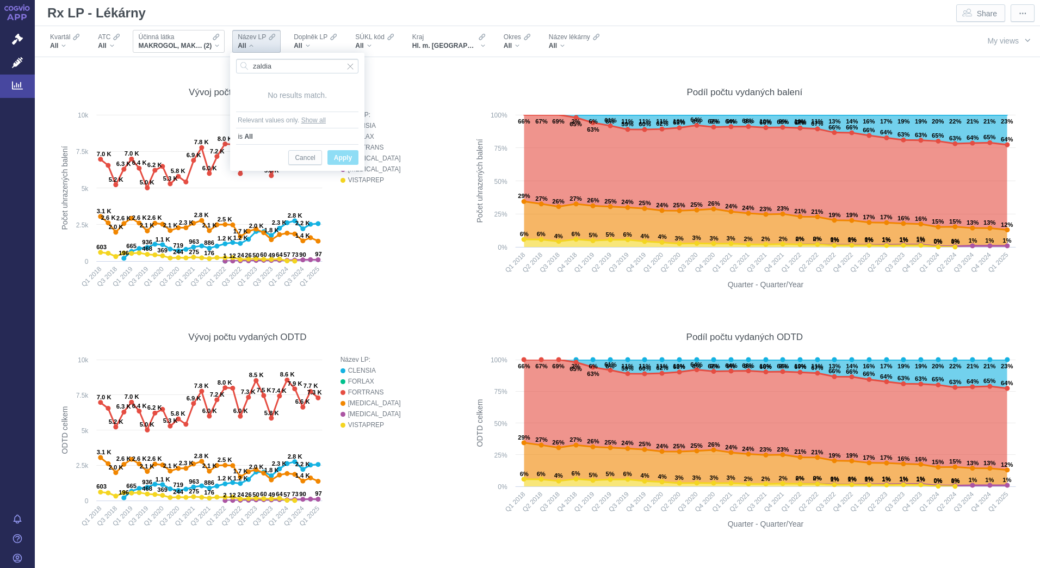
type input "zaldia"
click at [192, 49] on span "MAKROGOL, MAKROGOL, KOMBINACE" at bounding box center [170, 45] width 65 height 9
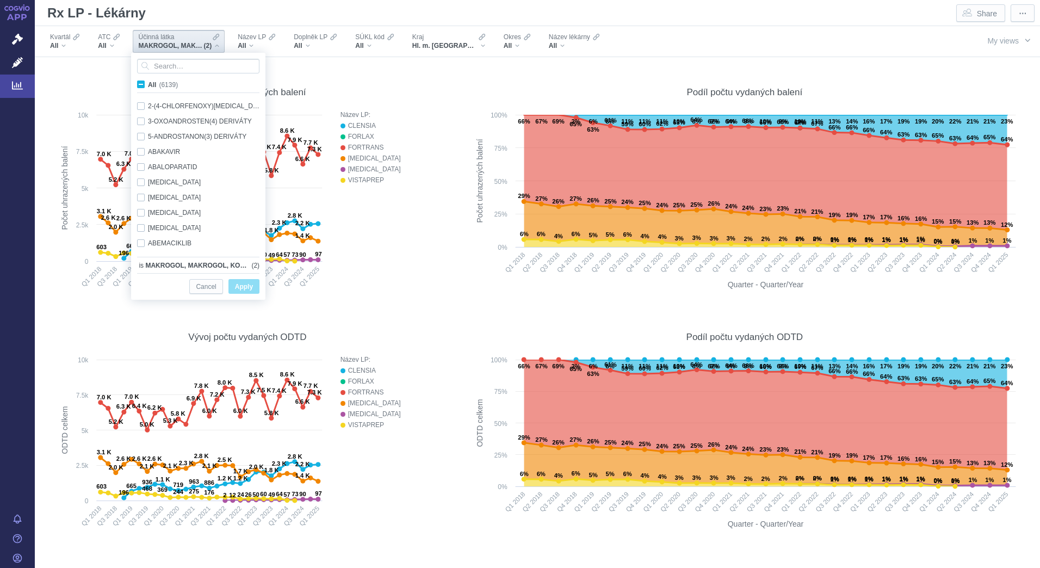
click at [145, 88] on label "All (6139)" at bounding box center [159, 84] width 48 height 11
click at [148, 86] on input "All (6139)" at bounding box center [151, 82] width 7 height 7
checkbox input "true"
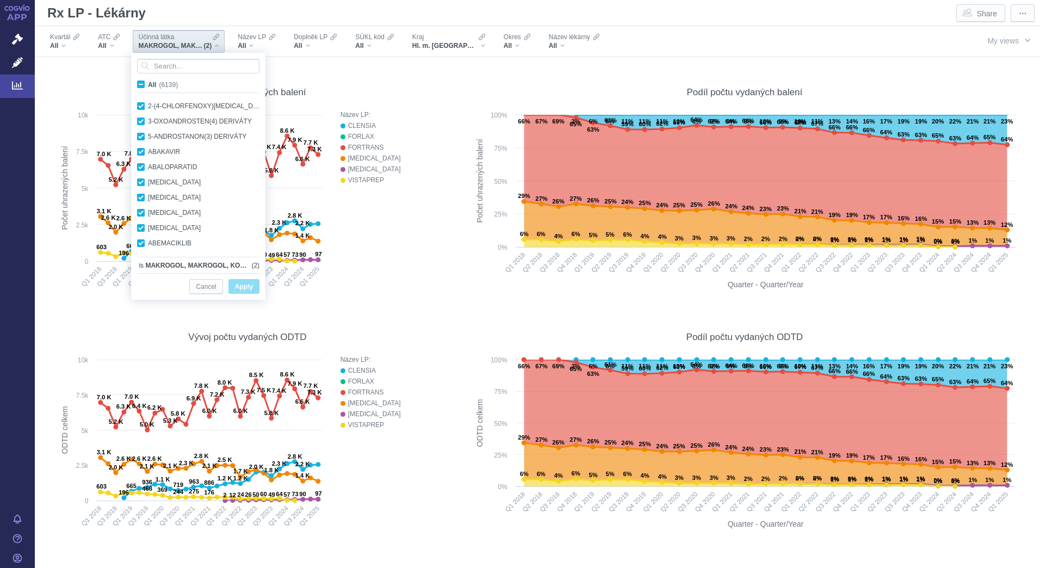
checkbox input "true"
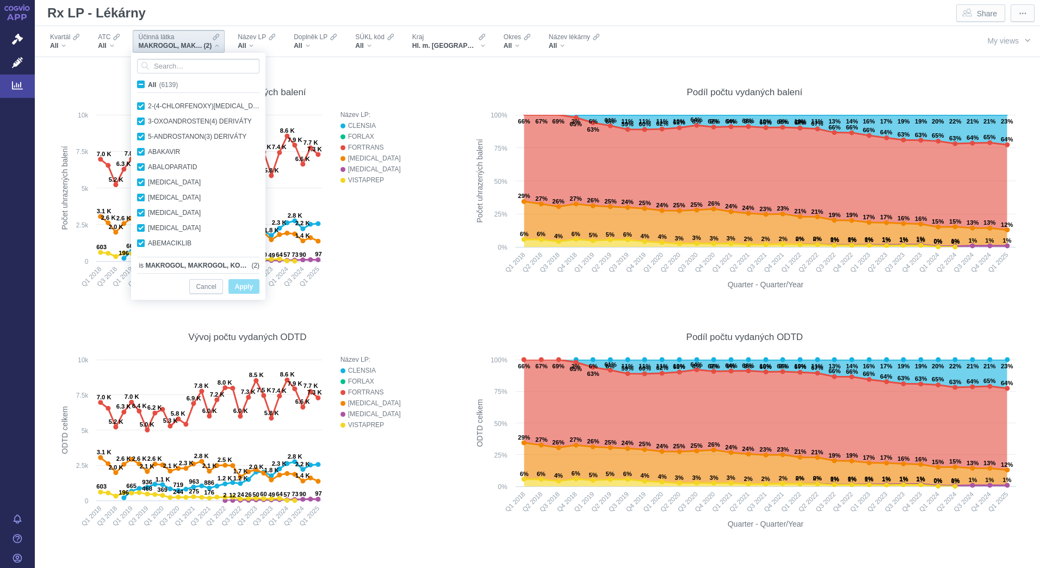
checkbox input "true"
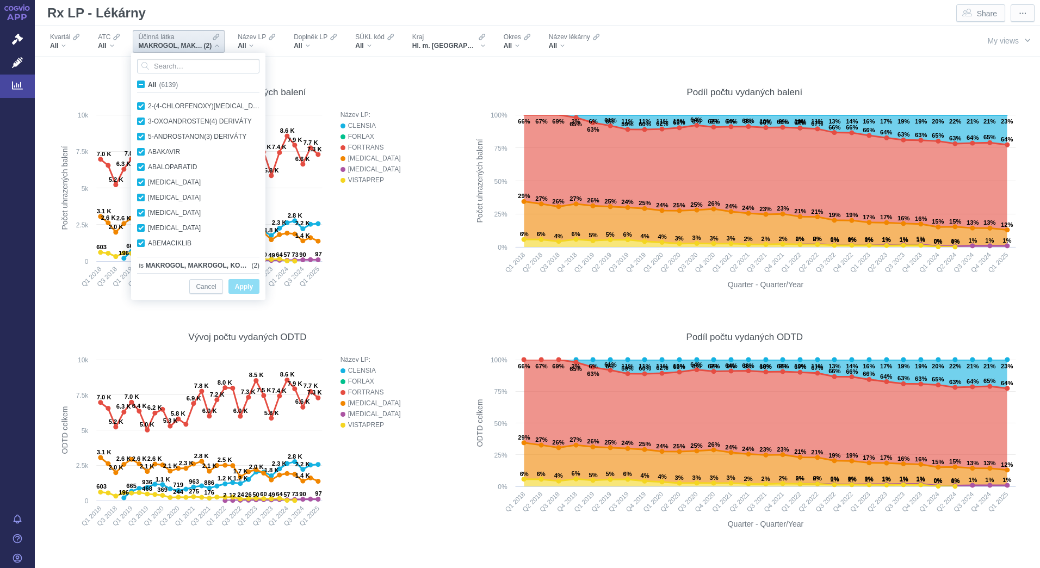
checkbox input "true"
click at [322, 96] on div "Vývoj počtu vydaných balení" at bounding box center [247, 92] width 393 height 12
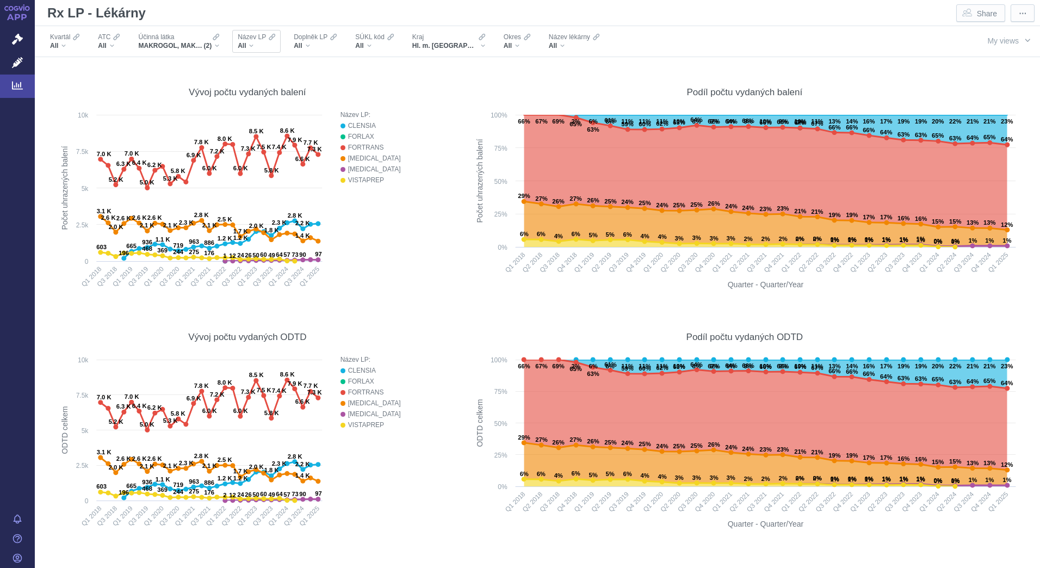
click at [250, 44] on div "All" at bounding box center [257, 45] width 38 height 9
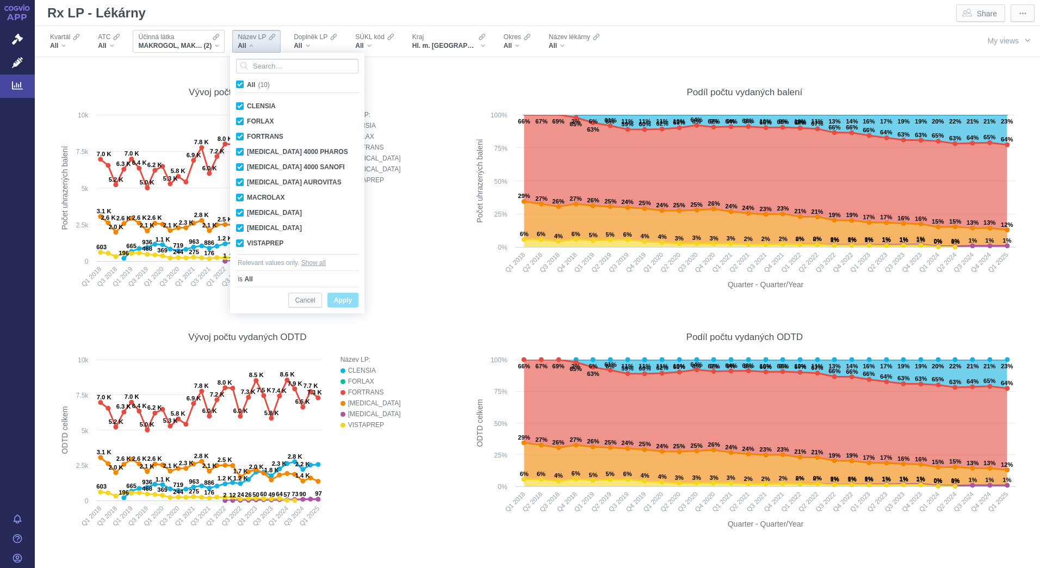
click at [202, 42] on span "MAKROGOL, MAKROGOL, KOMBINACE" at bounding box center [170, 45] width 65 height 9
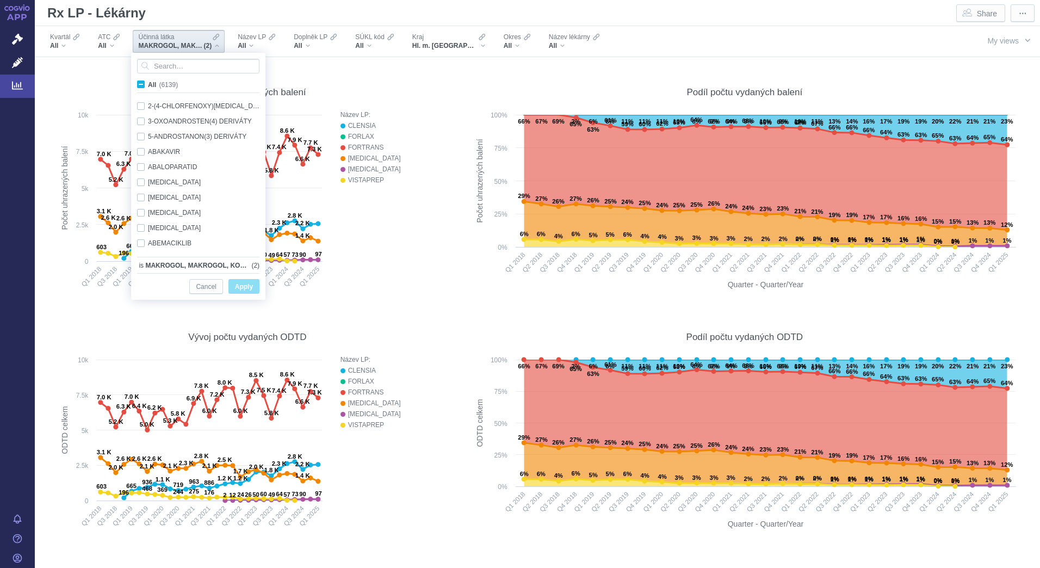
click at [148, 85] on span "All (6139)" at bounding box center [163, 85] width 30 height 8
click at [148, 85] on input "All (6139)" at bounding box center [151, 82] width 7 height 7
checkbox input "true"
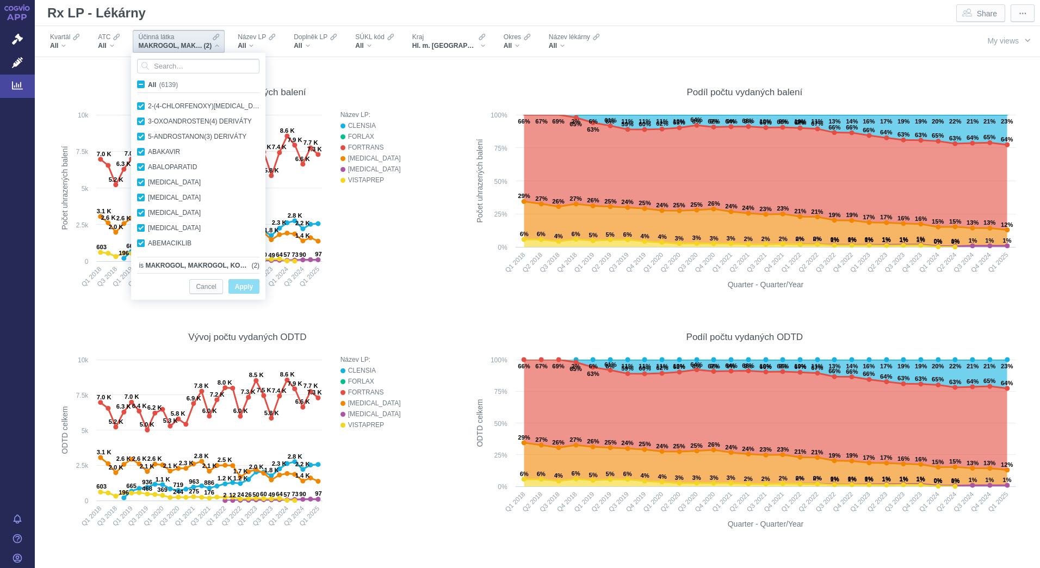
checkbox input "true"
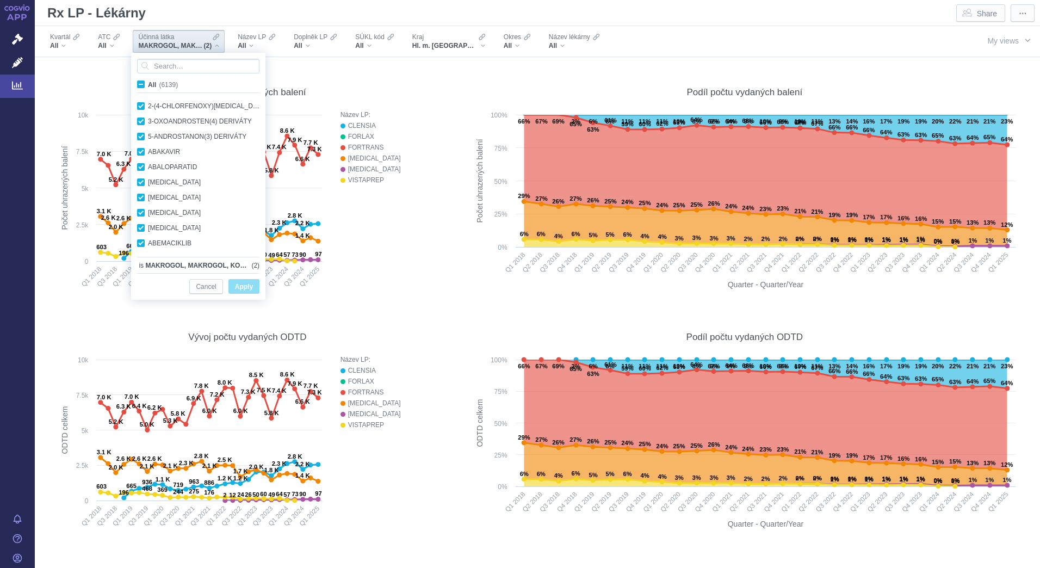
checkbox input "true"
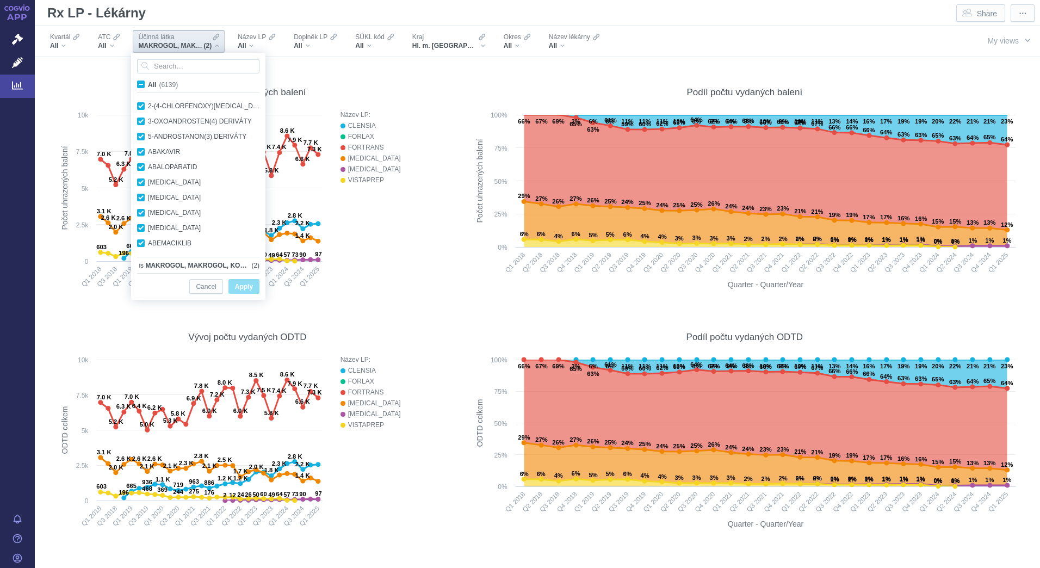
checkbox input "true"
click at [249, 293] on span "Apply" at bounding box center [244, 287] width 18 height 14
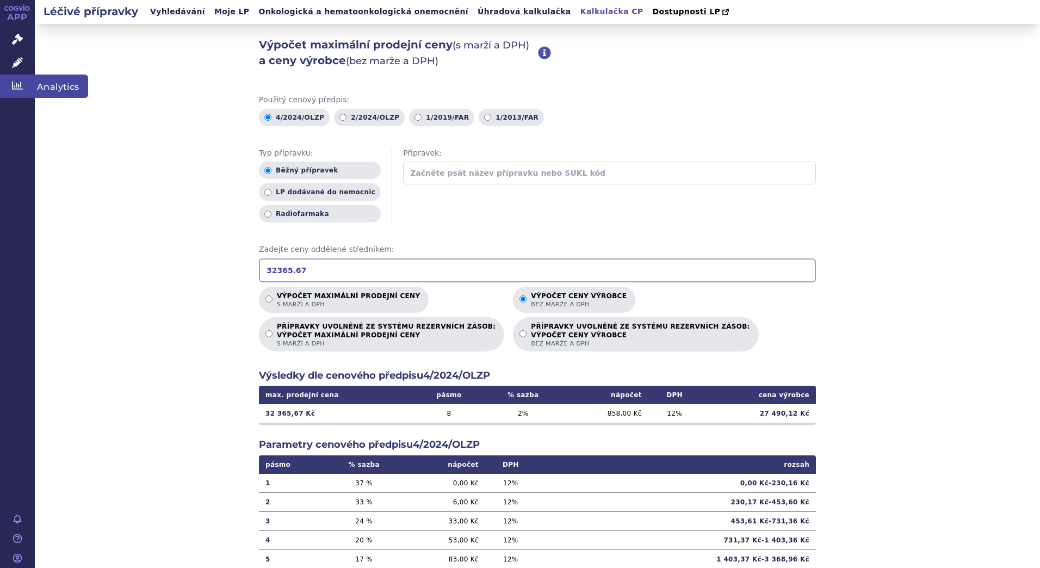
click at [60, 87] on span "Analytics" at bounding box center [61, 85] width 53 height 23
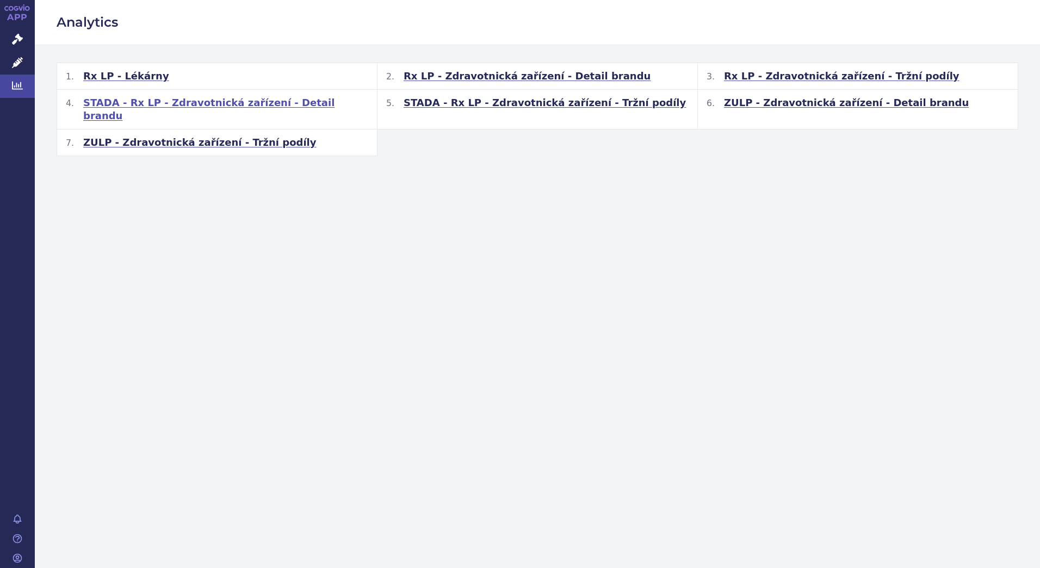
click at [211, 100] on span "STADA - Rx LP - Zdravotnická zařízení - Detail brandu" at bounding box center [225, 109] width 285 height 26
click at [125, 74] on span "Rx LP - Lékárny" at bounding box center [126, 76] width 86 height 13
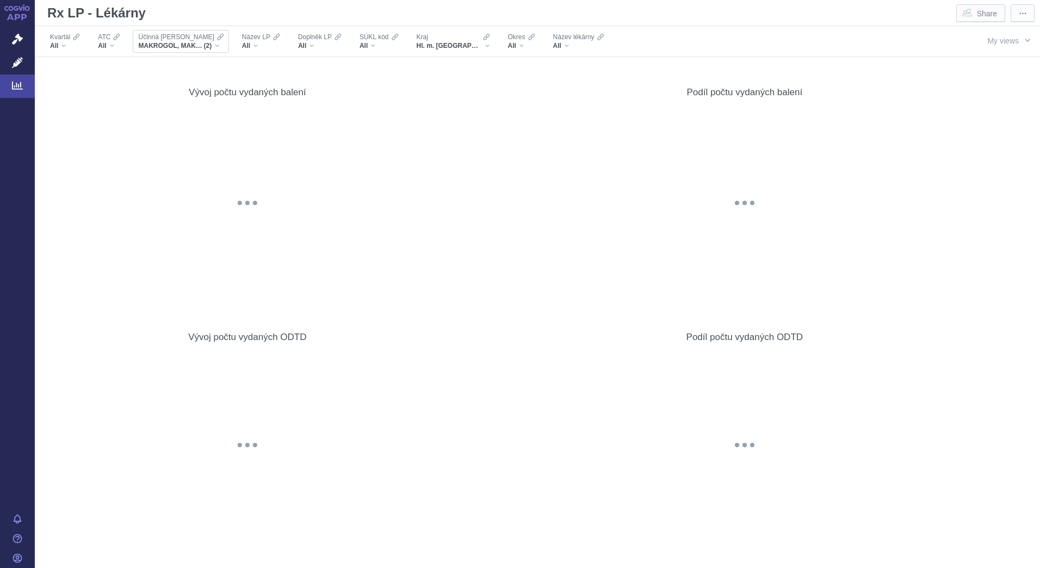
click at [187, 47] on span "MAKROGOL, MAKROGOL, KOMBINACE" at bounding box center [170, 45] width 65 height 9
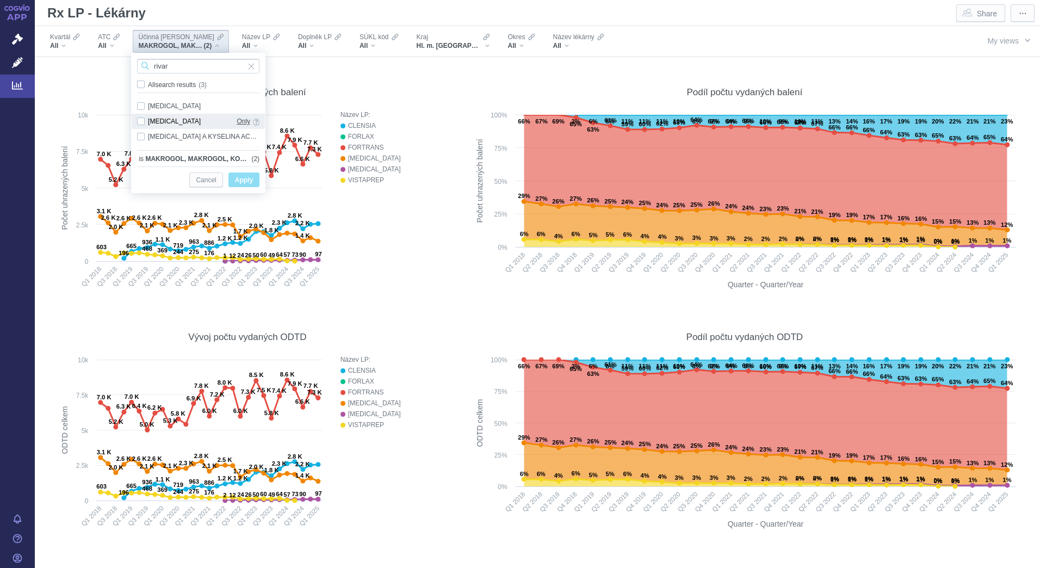
type input "rivar"
click at [239, 121] on span "Only" at bounding box center [244, 121] width 14 height 12
checkbox input "true"
click at [243, 178] on span "Apply" at bounding box center [244, 180] width 18 height 14
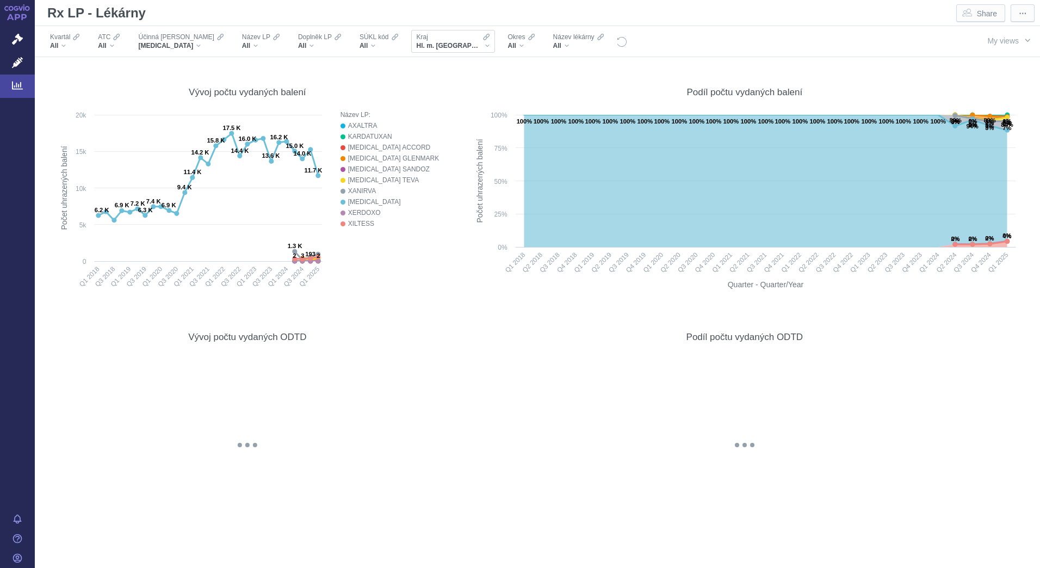
click at [431, 45] on div "Hl. m. [GEOGRAPHIC_DATA]" at bounding box center [453, 45] width 73 height 9
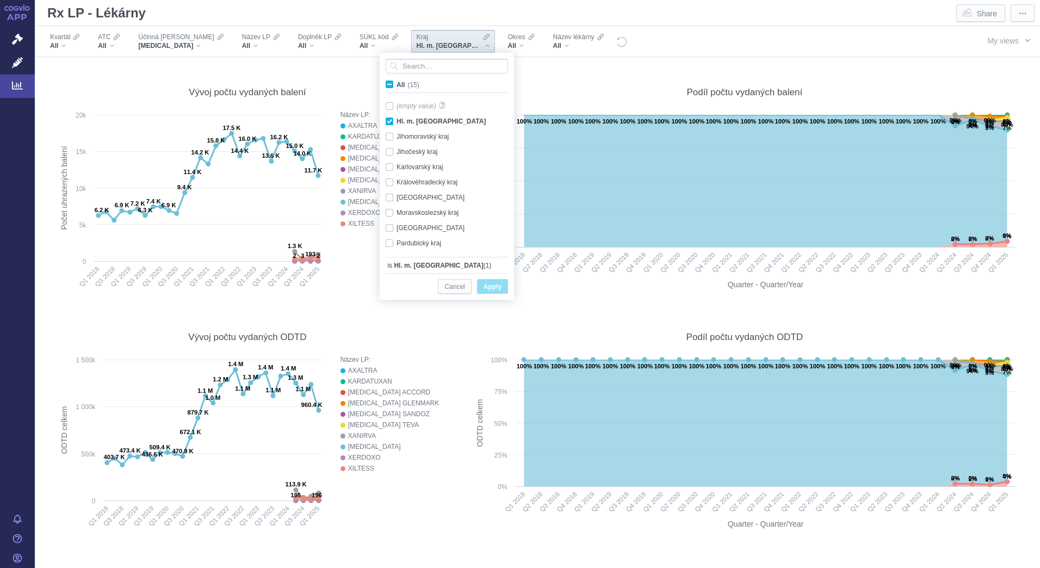
click at [415, 84] on span "(15)" at bounding box center [412, 85] width 11 height 8
click at [403, 84] on input "All (15)" at bounding box center [399, 82] width 7 height 7
checkbox input "true"
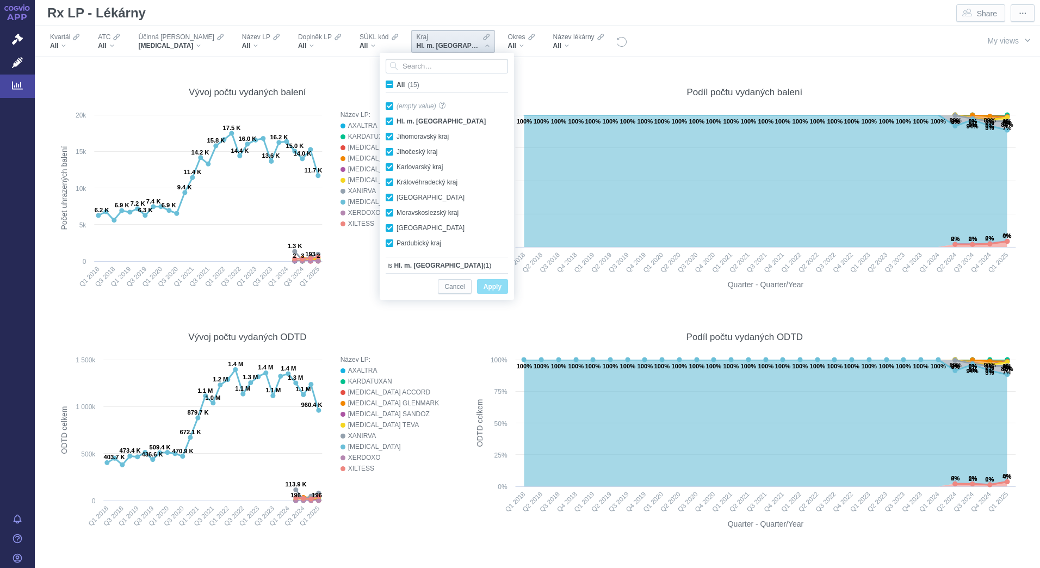
checkbox input "true"
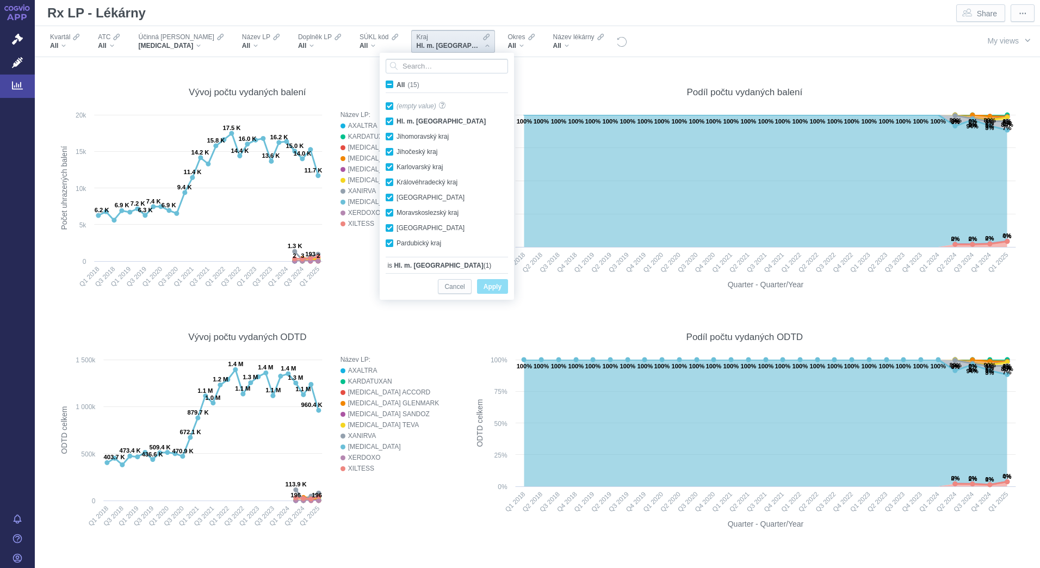
checkbox input "true"
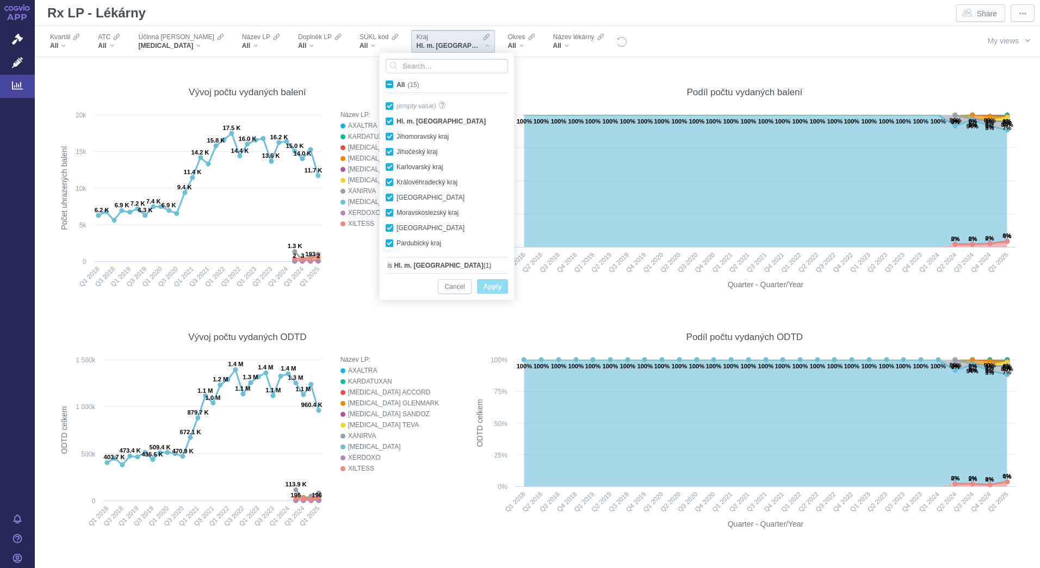
checkbox input "true"
click at [493, 281] on span "Apply" at bounding box center [492, 287] width 18 height 14
